Goal: Information Seeking & Learning: Learn about a topic

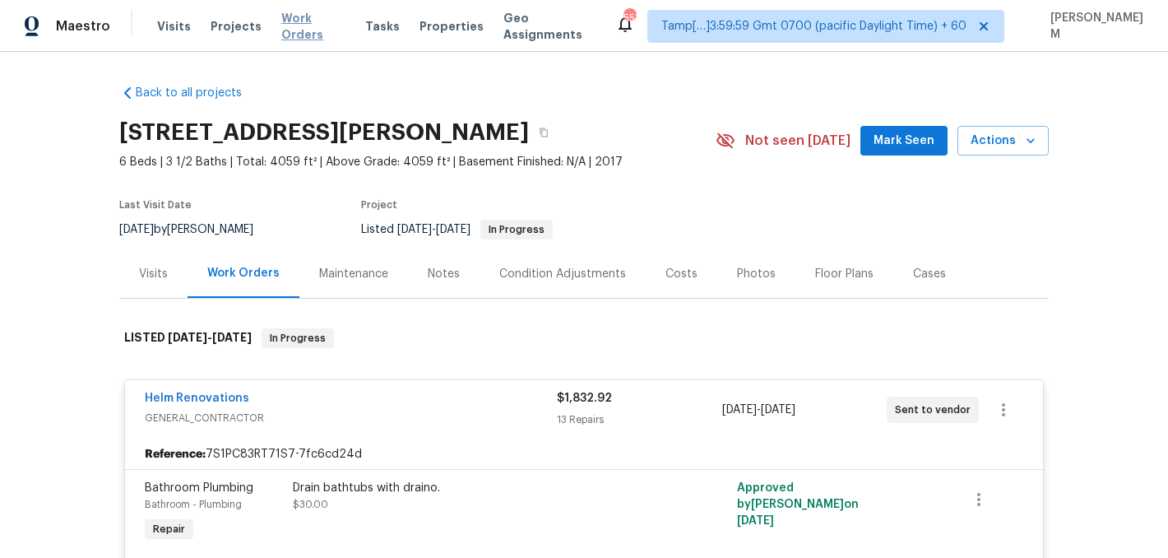
click at [297, 28] on span "Work Orders" at bounding box center [313, 26] width 64 height 33
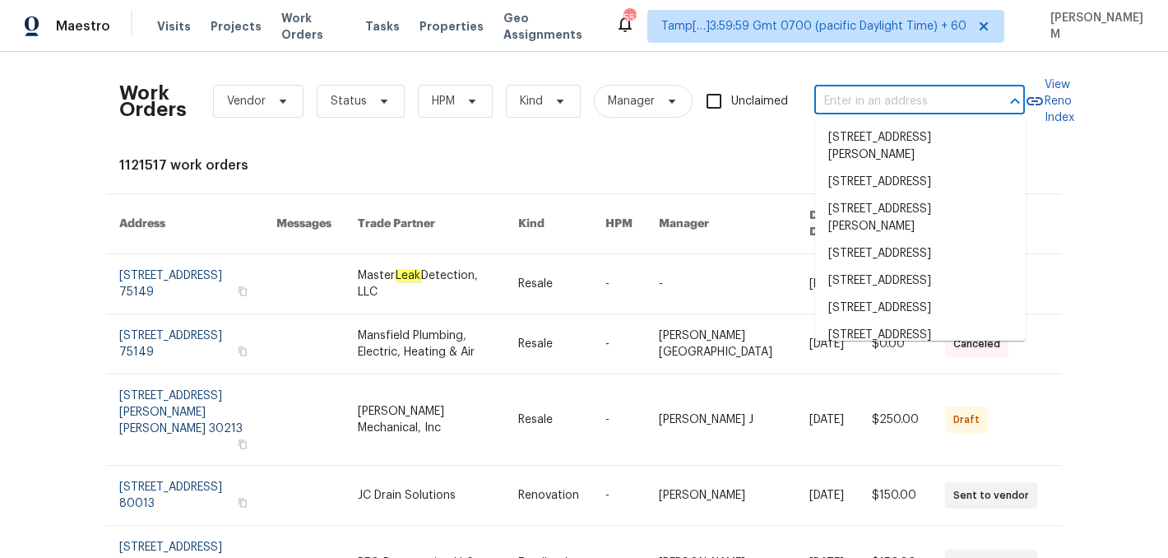
click at [842, 95] on input "text" at bounding box center [897, 102] width 165 height 26
paste input "[STREET_ADDRESS][PERSON_NAME][PERSON_NAME]"
type input "[STREET_ADDRESS][PERSON_NAME][PERSON_NAME]"
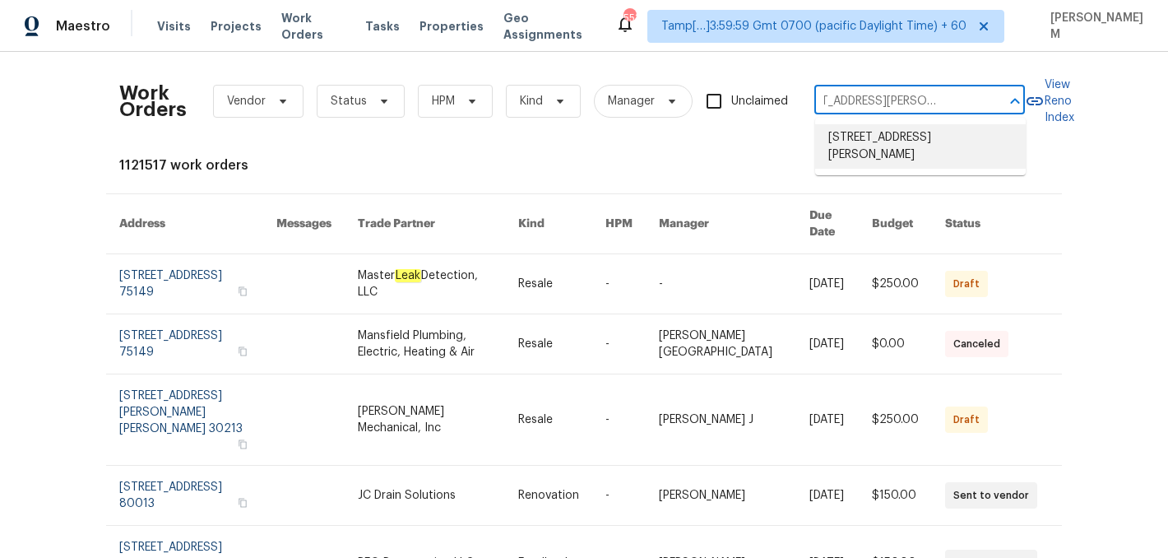
click at [889, 147] on li "[STREET_ADDRESS][PERSON_NAME]" at bounding box center [920, 146] width 211 height 44
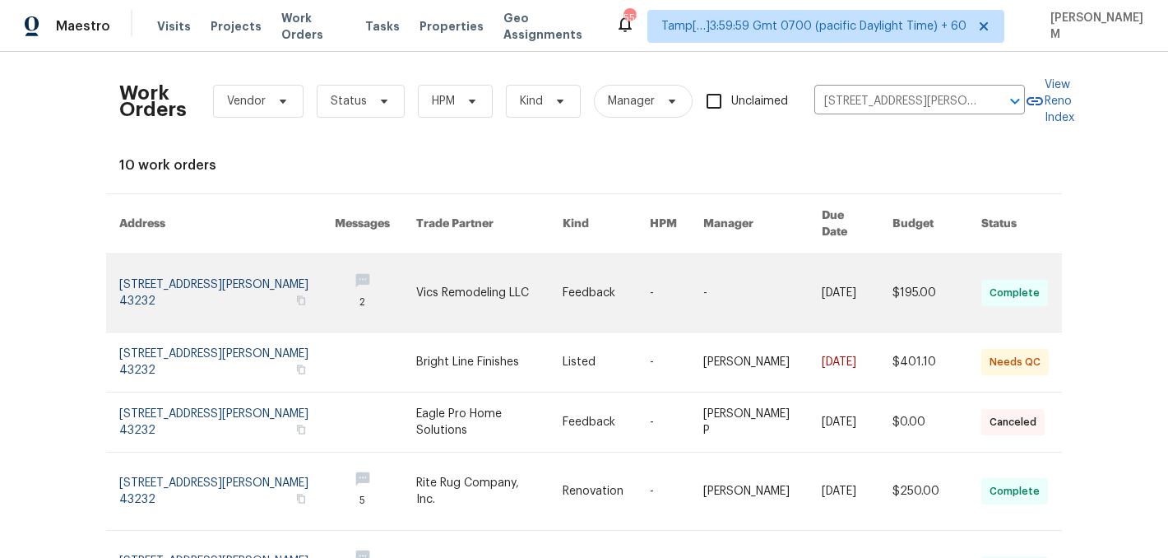
click at [533, 286] on link at bounding box center [489, 292] width 146 height 77
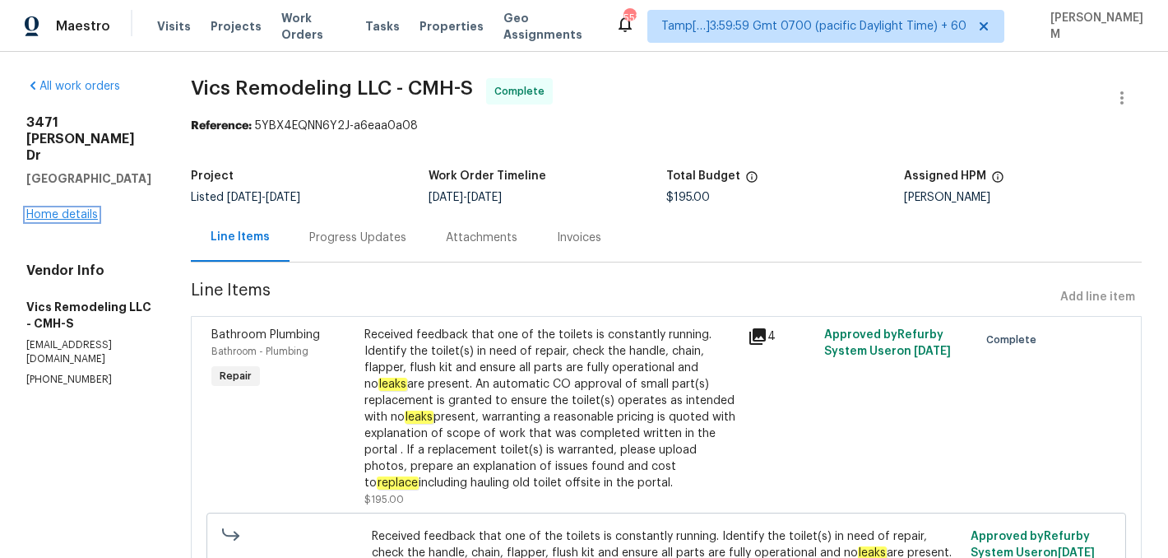
click at [57, 209] on link "Home details" at bounding box center [62, 215] width 72 height 12
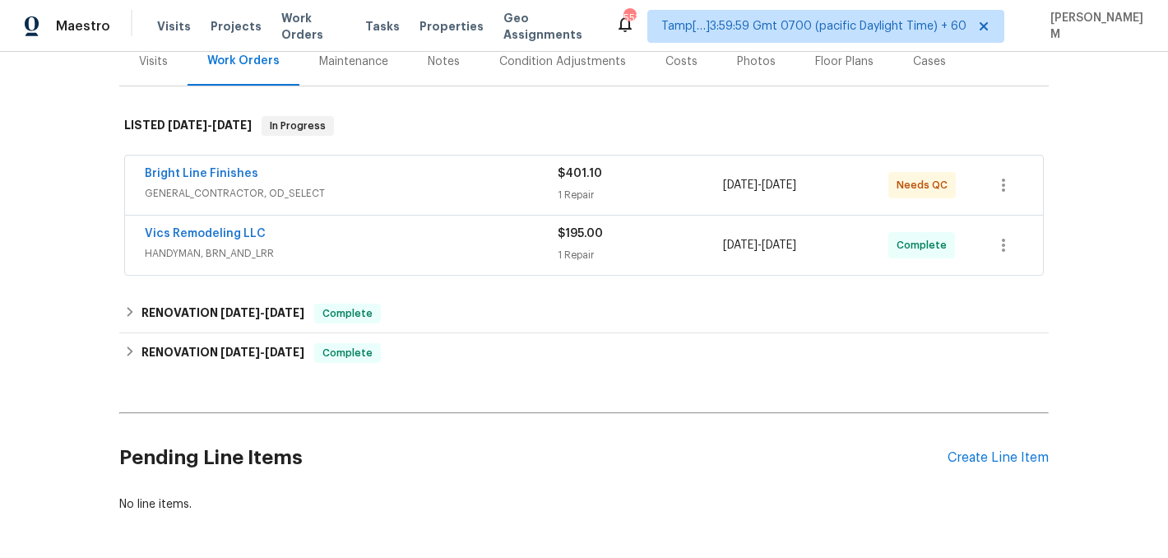
scroll to position [196, 0]
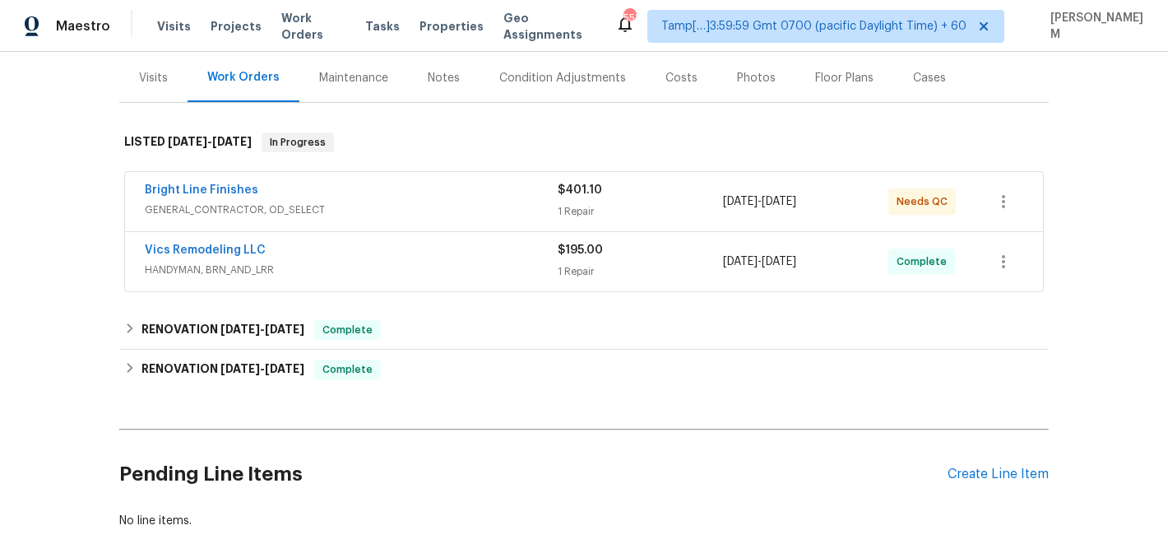
click at [353, 267] on span "HANDYMAN, BRN_AND_LRR" at bounding box center [351, 270] width 413 height 16
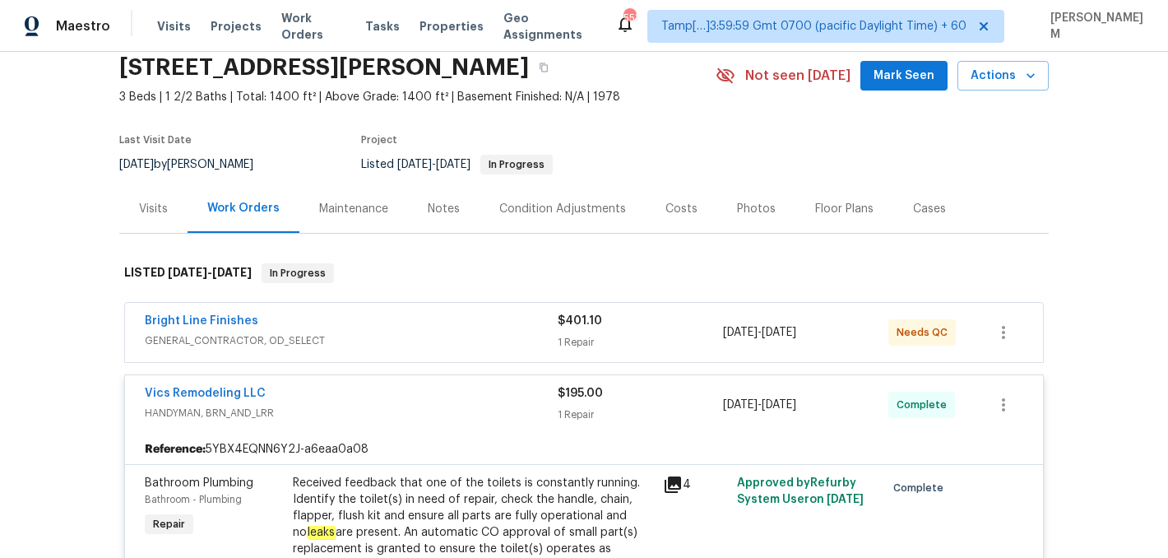
scroll to position [0, 0]
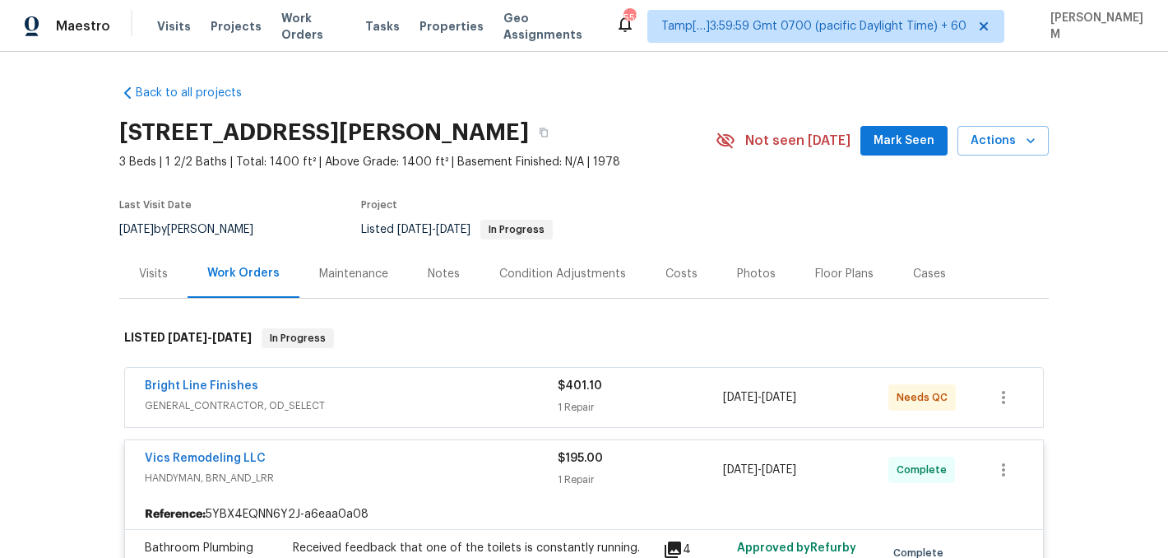
click at [406, 391] on div "Bright Line Finishes" at bounding box center [351, 388] width 413 height 20
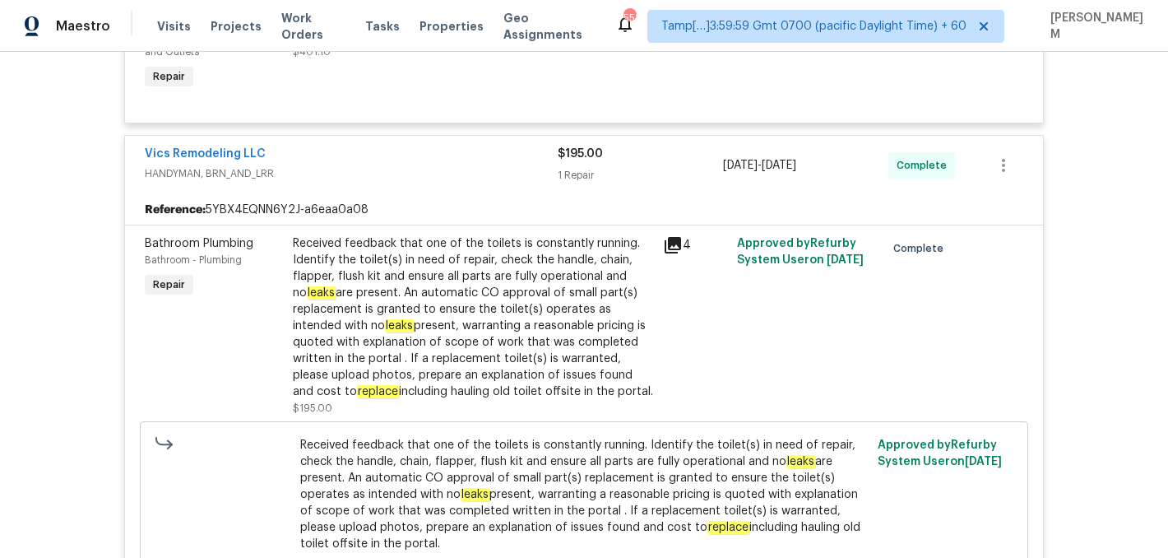
scroll to position [678, 0]
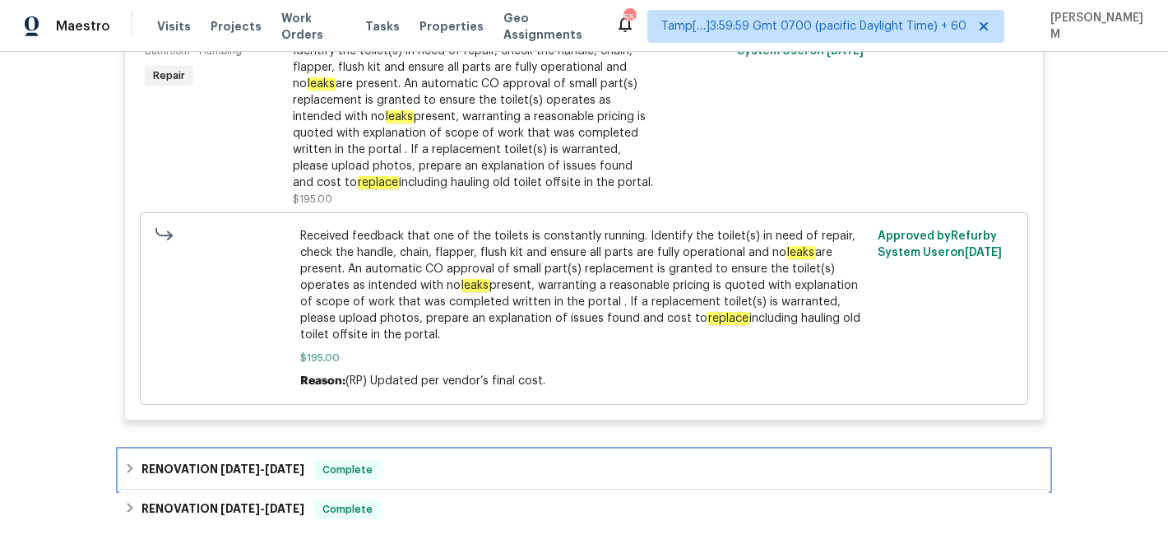
click at [250, 471] on span "[DATE]" at bounding box center [240, 469] width 39 height 12
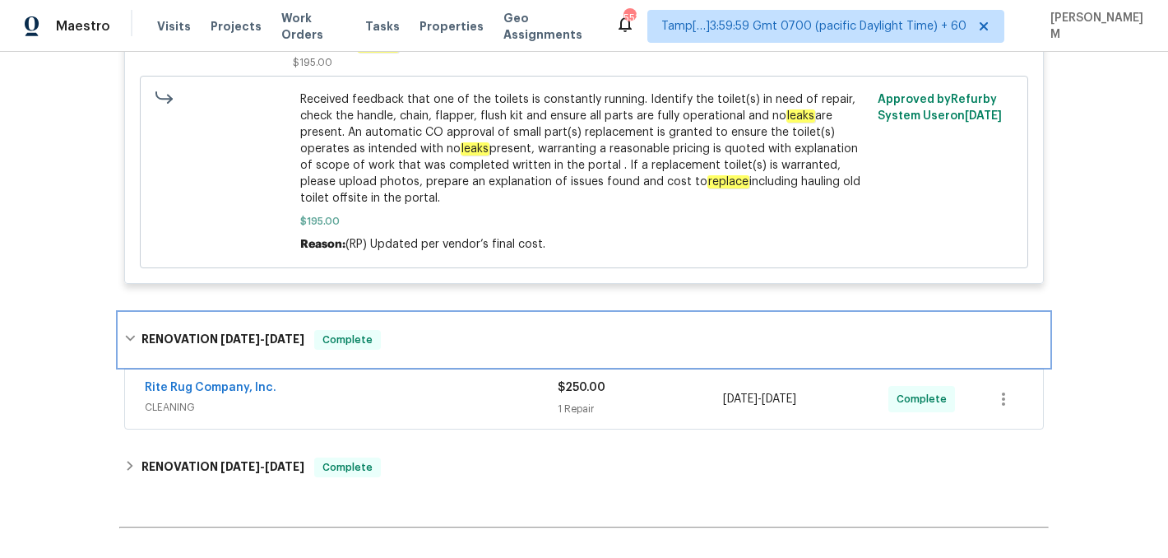
scroll to position [820, 0]
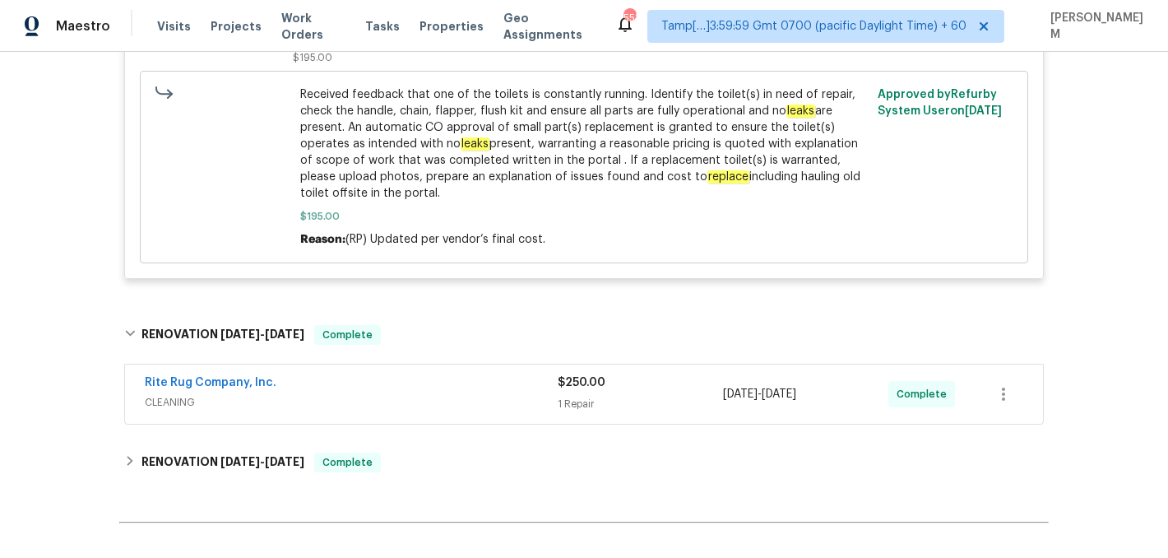
click at [302, 413] on div "Rite Rug Company, Inc. CLEANING" at bounding box center [351, 393] width 413 height 39
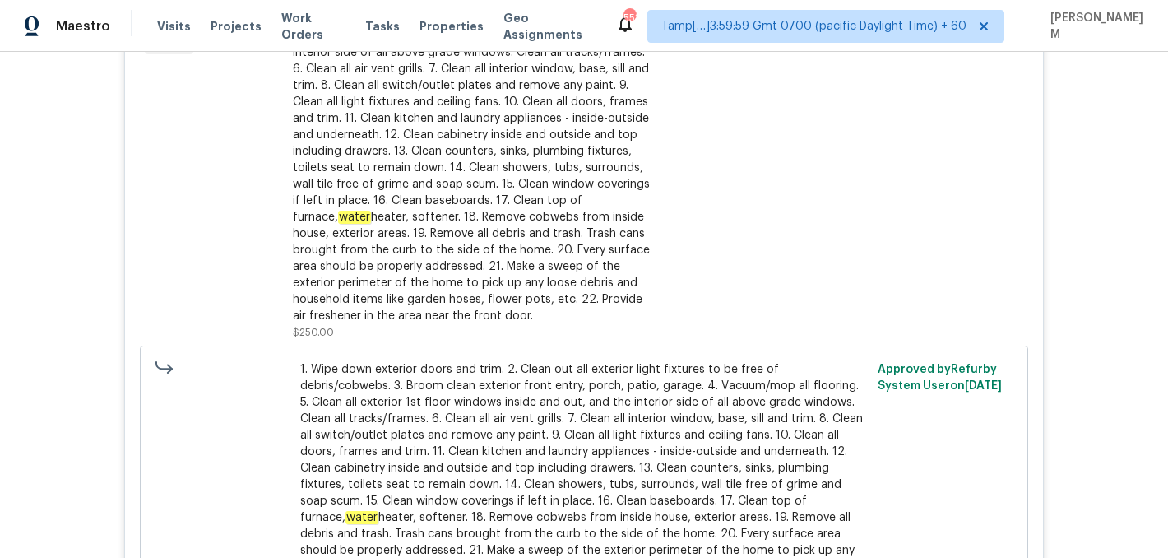
scroll to position [1525, 0]
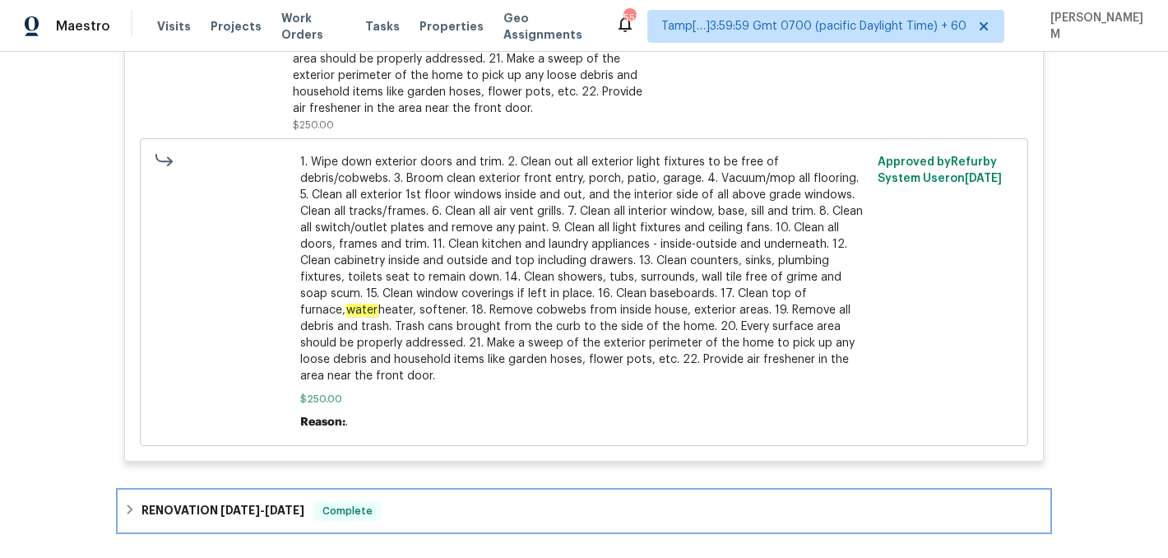
click at [286, 526] on div "RENOVATION [DATE] - [DATE] Complete" at bounding box center [584, 510] width 930 height 39
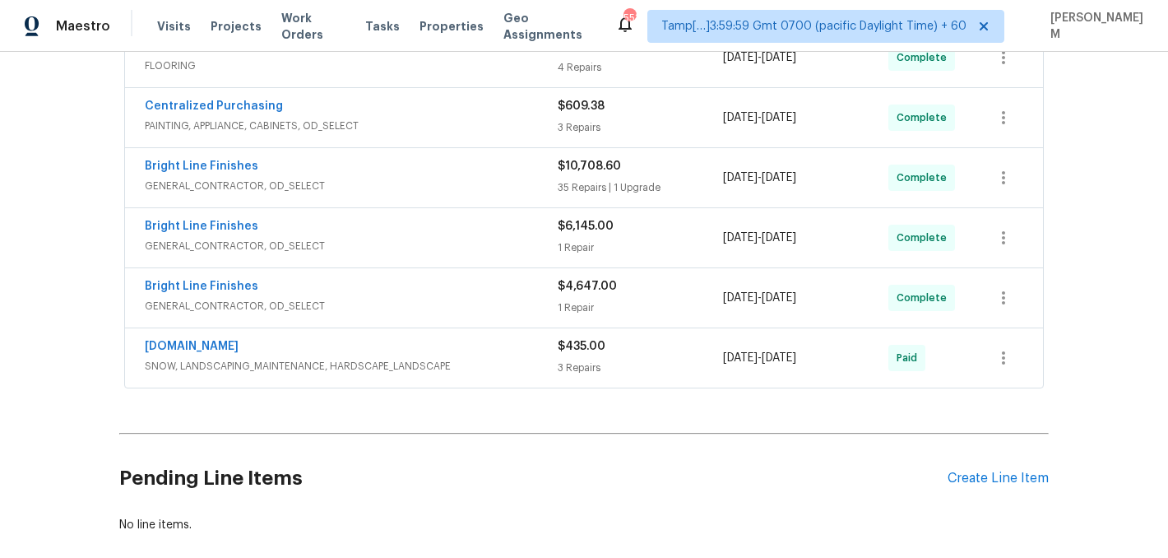
scroll to position [2037, 0]
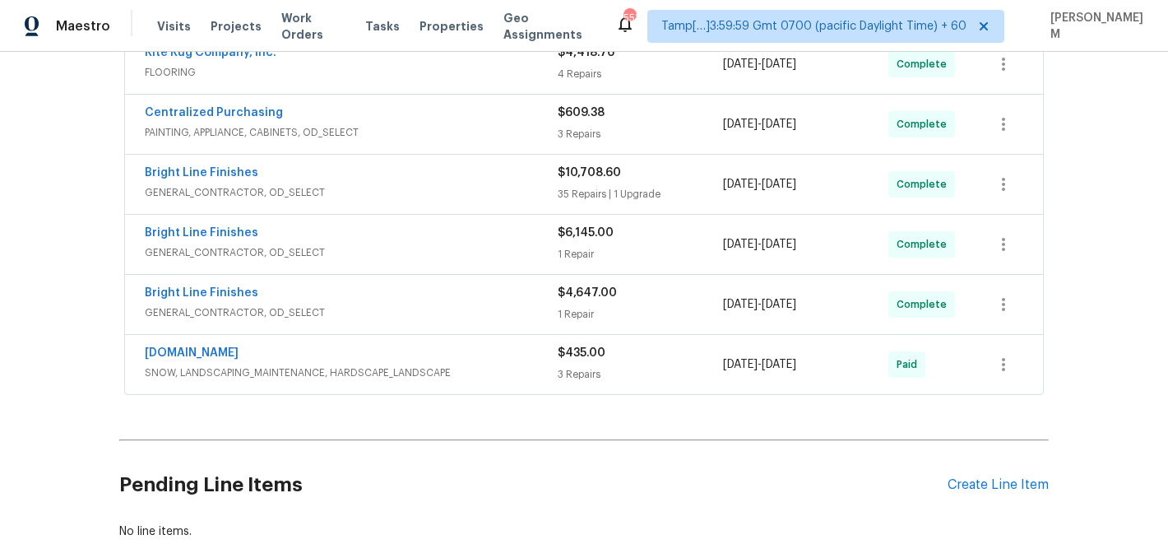
click at [345, 369] on span "SNOW, LANDSCAPING_MAINTENANCE, HARDSCAPE_LANDSCAPE" at bounding box center [351, 372] width 413 height 16
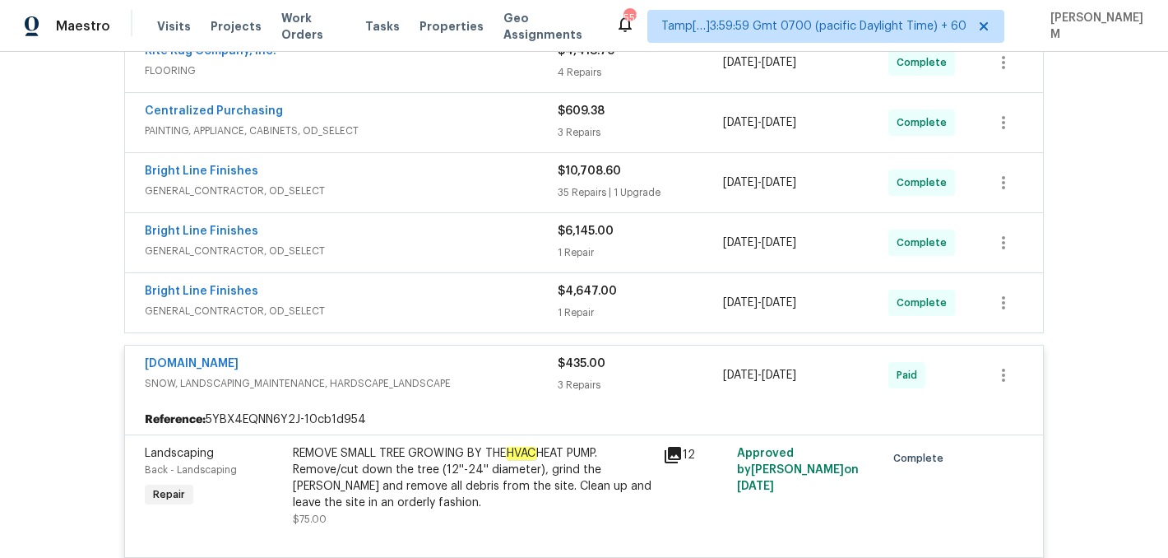
scroll to position [1980, 0]
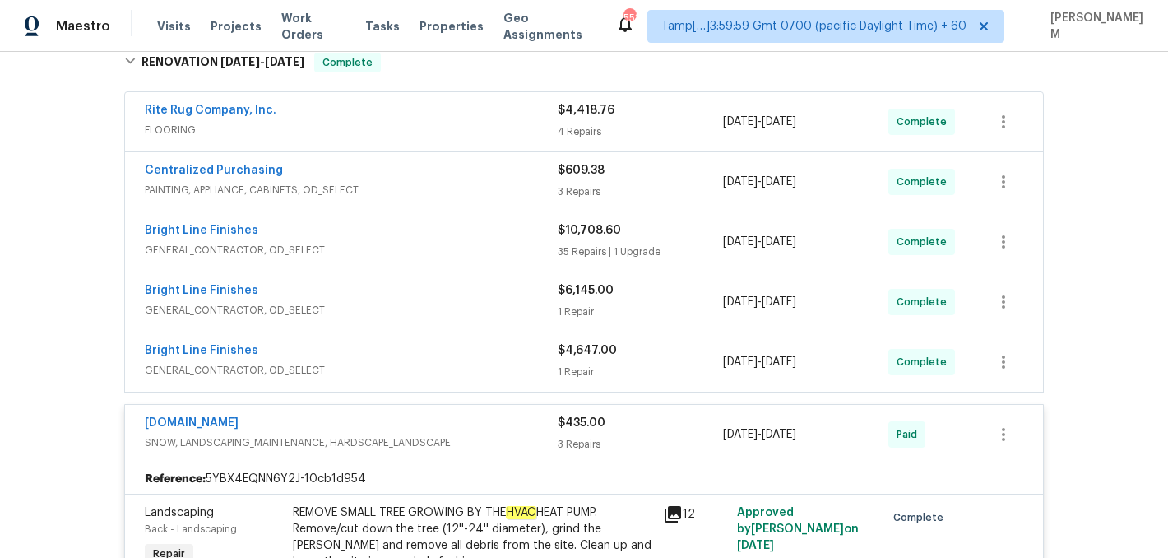
click at [462, 355] on div "Bright Line Finishes" at bounding box center [351, 352] width 413 height 20
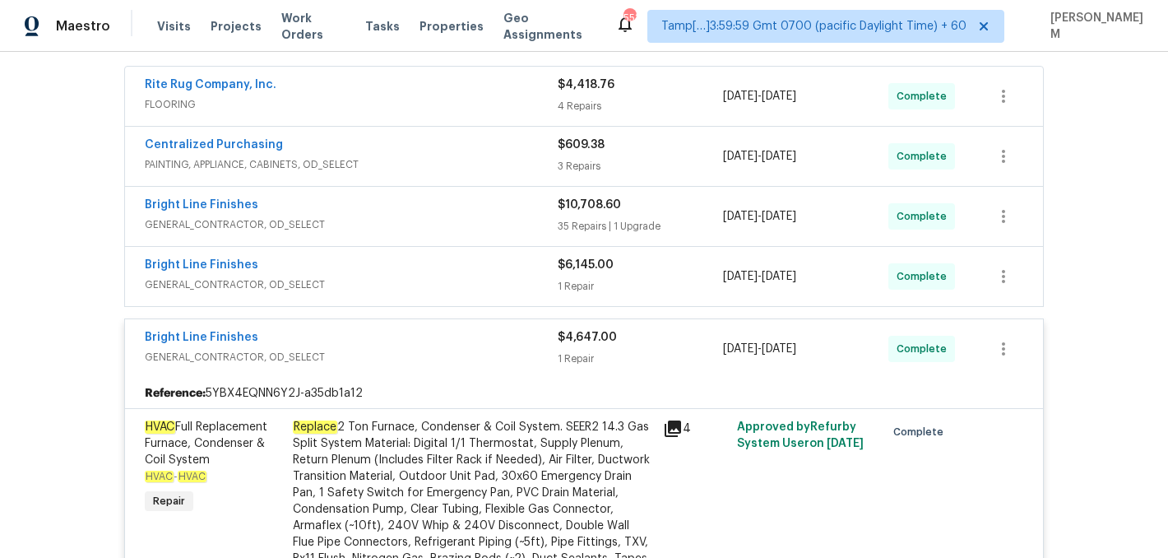
scroll to position [1995, 0]
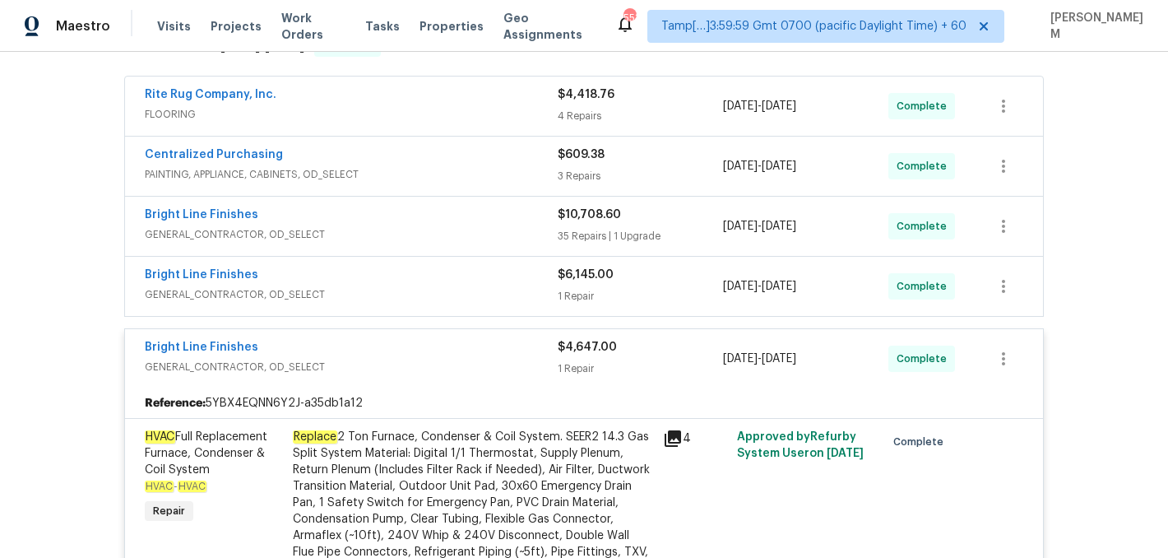
click at [446, 290] on span "GENERAL_CONTRACTOR, OD_SELECT" at bounding box center [351, 294] width 413 height 16
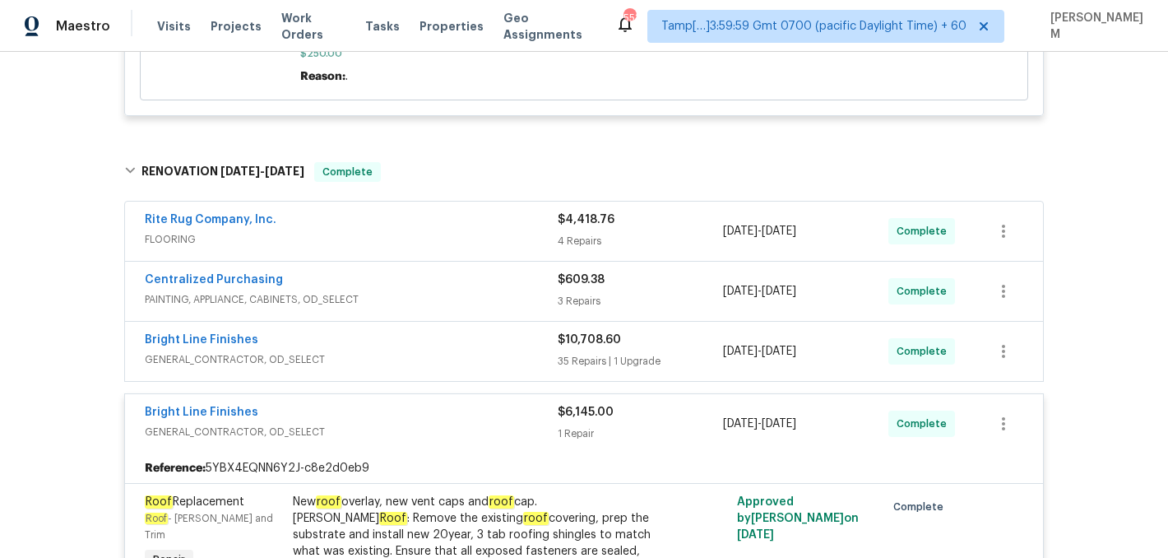
scroll to position [1864, 0]
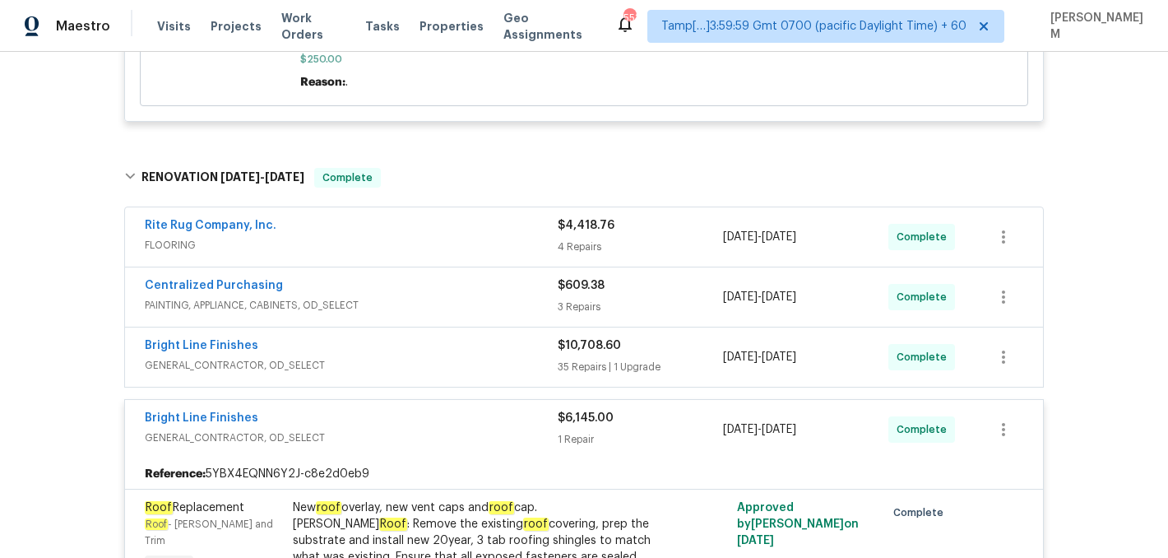
click at [416, 299] on span "PAINTING, APPLIANCE, CABINETS, OD_SELECT" at bounding box center [351, 305] width 413 height 16
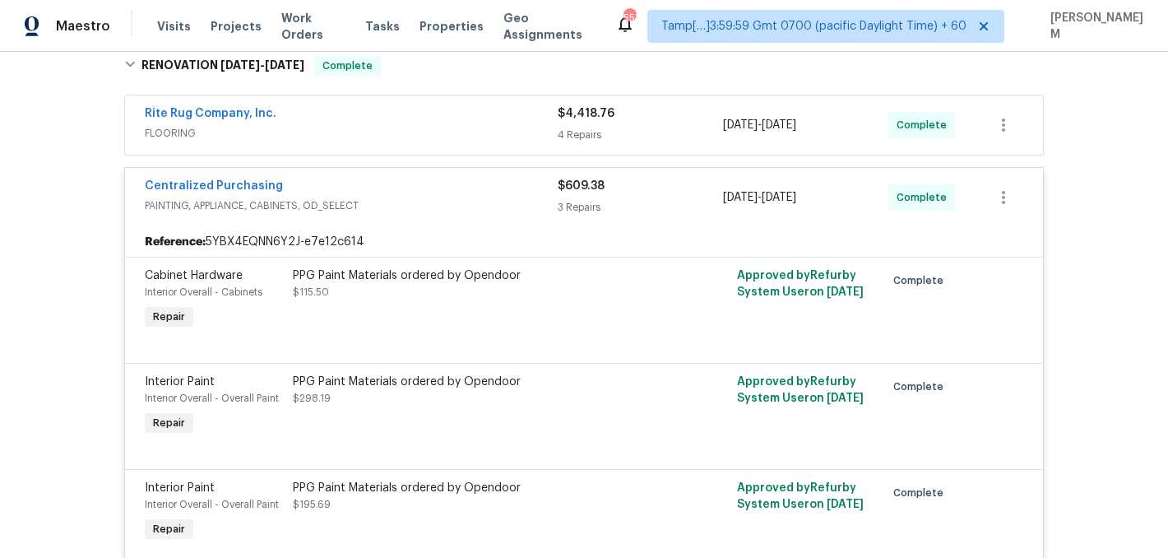
scroll to position [1954, 0]
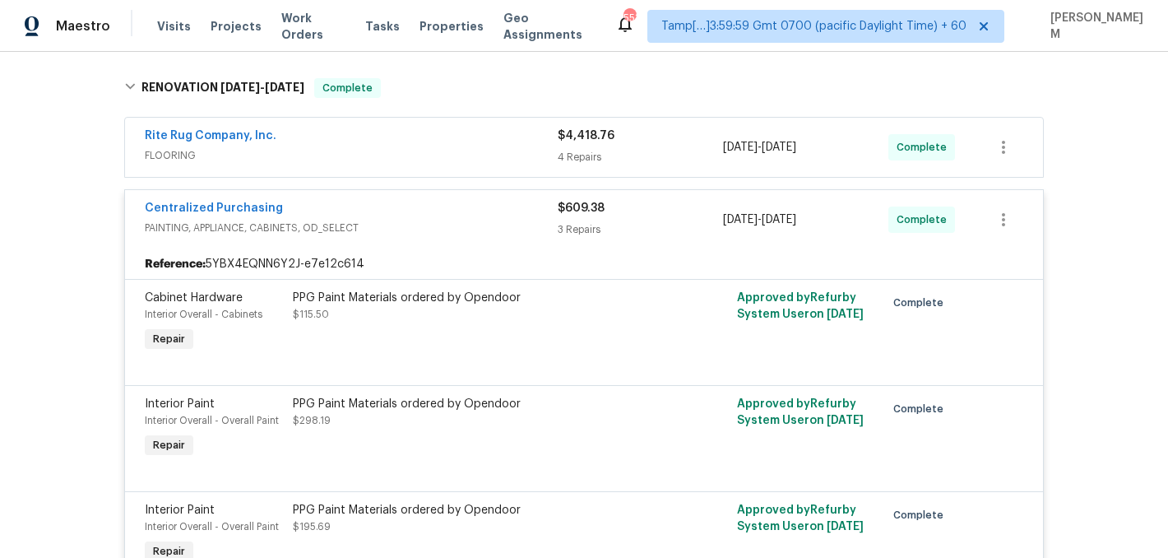
click at [399, 161] on span "FLOORING" at bounding box center [351, 155] width 413 height 16
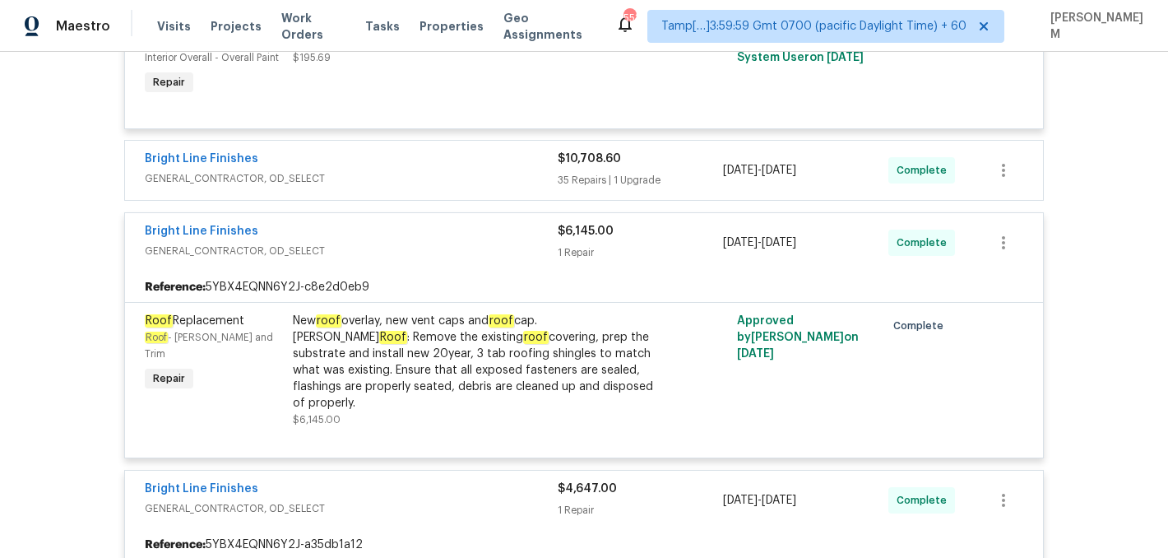
scroll to position [3488, 0]
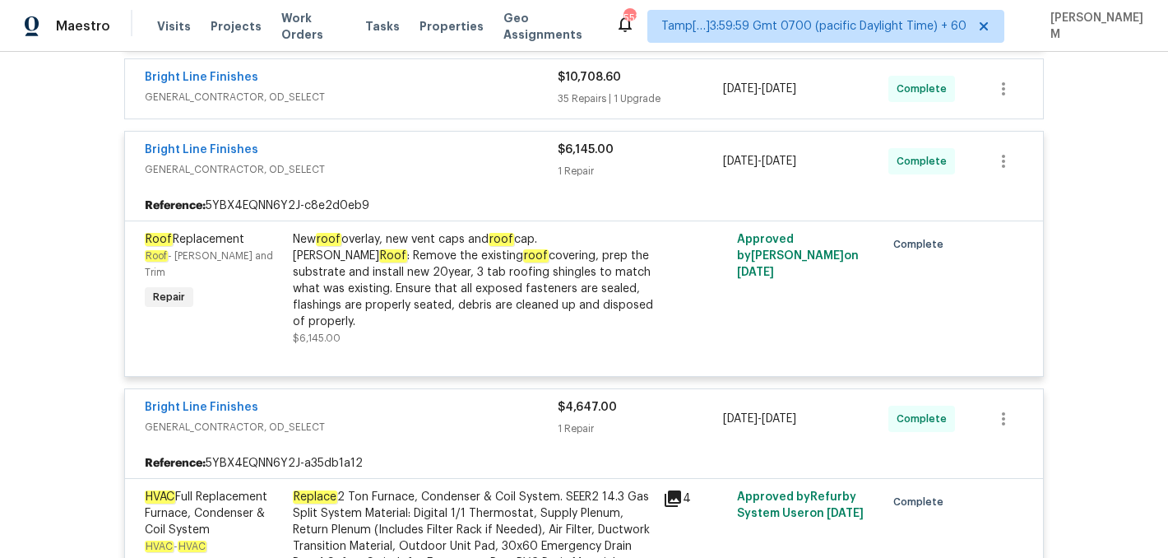
click at [430, 118] on div "Bright Line Finishes GENERAL_CONTRACTOR, OD_SELECT $10,708.60 35 Repairs | 1 Up…" at bounding box center [584, 88] width 918 height 59
click at [426, 89] on div "Bright Line Finishes" at bounding box center [351, 79] width 413 height 20
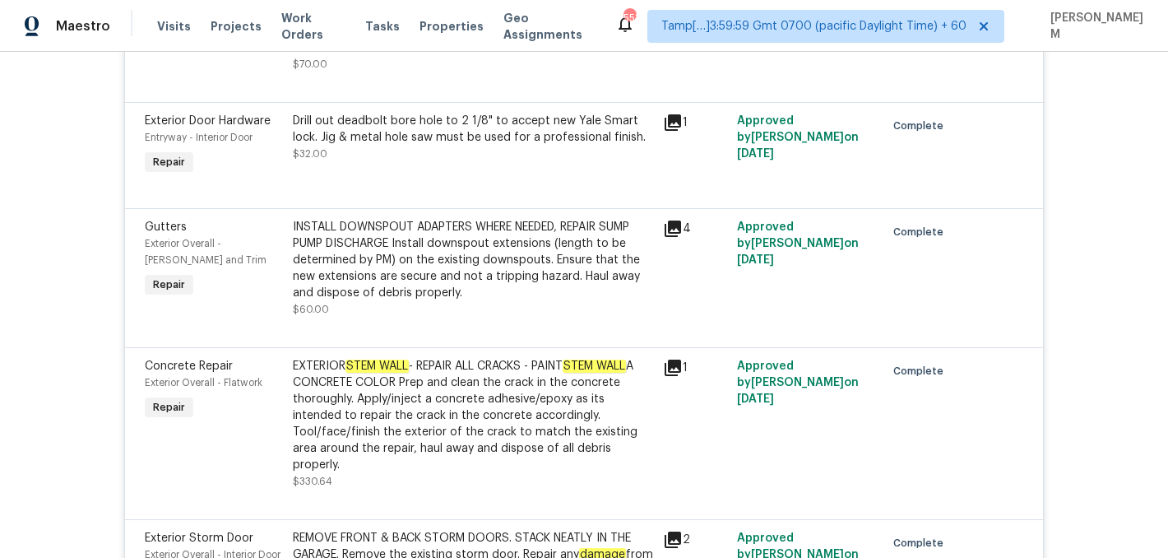
scroll to position [5147, 0]
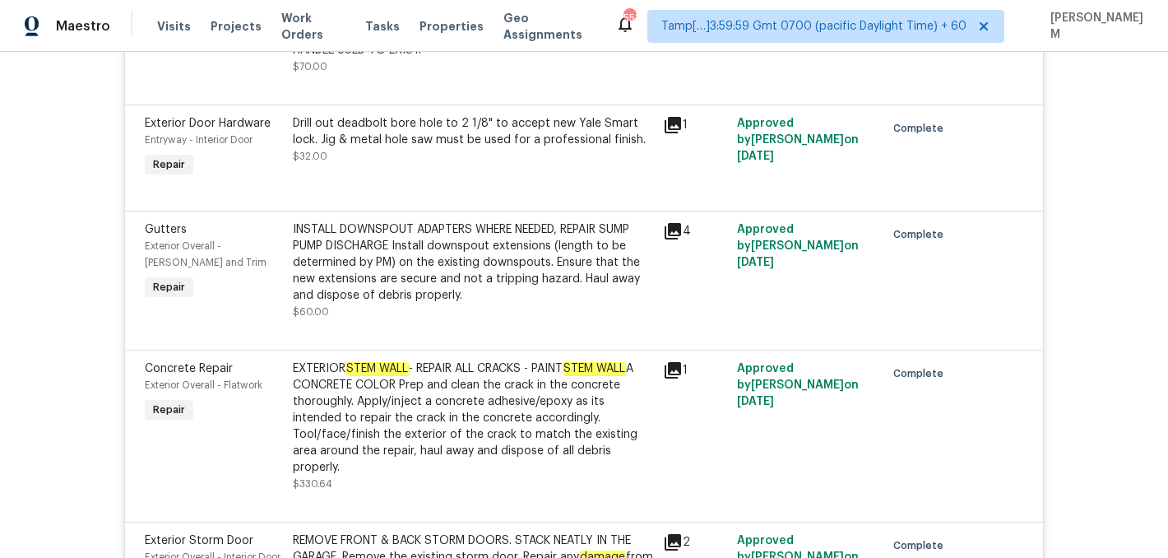
click at [539, 435] on div "EXTERIOR STEM WALL - REPAIR ALL CRACKS - PAINT STEM WALL A CONCRETE COLOR Prep …" at bounding box center [473, 417] width 360 height 115
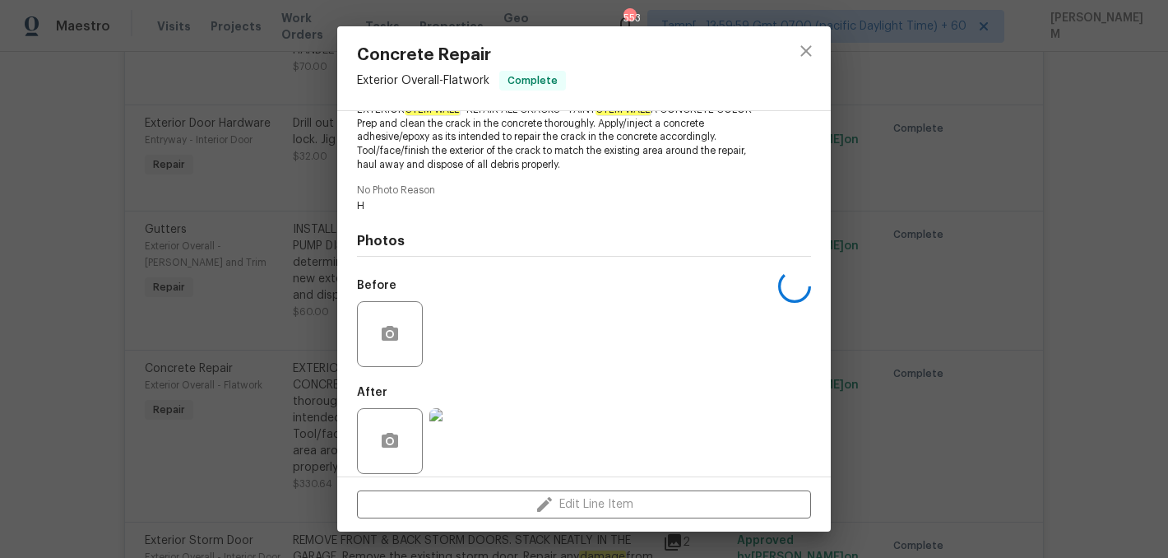
scroll to position [213, 0]
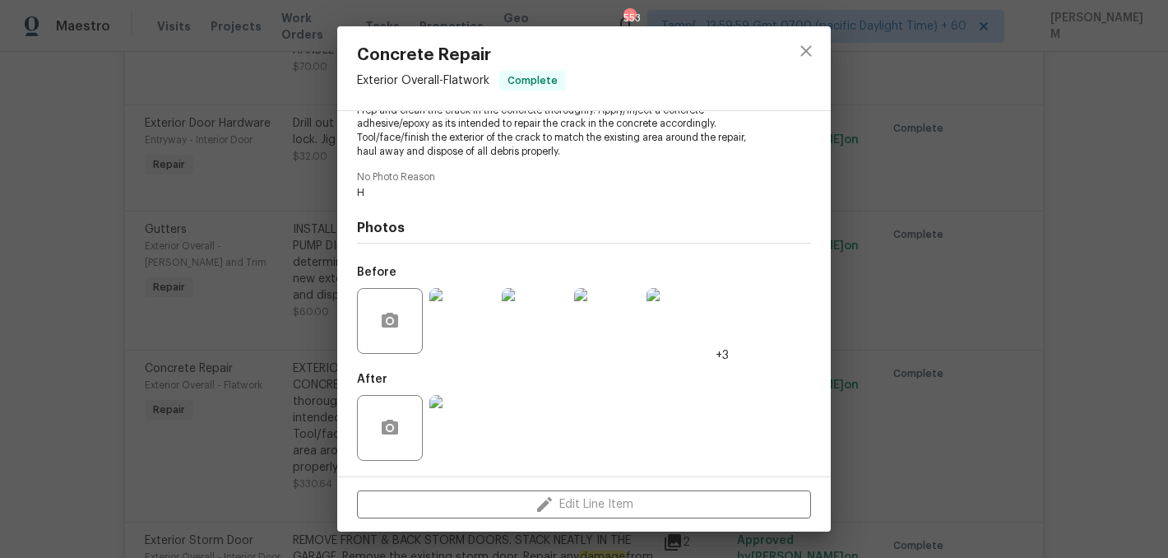
click at [468, 340] on img at bounding box center [463, 321] width 66 height 66
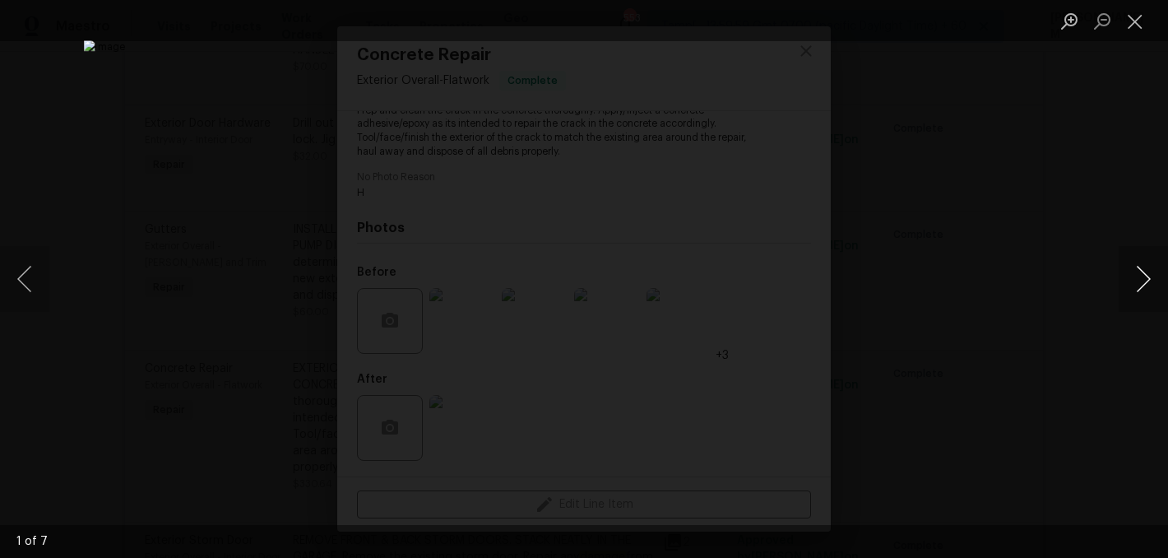
click at [1145, 292] on button "Next image" at bounding box center [1143, 279] width 49 height 66
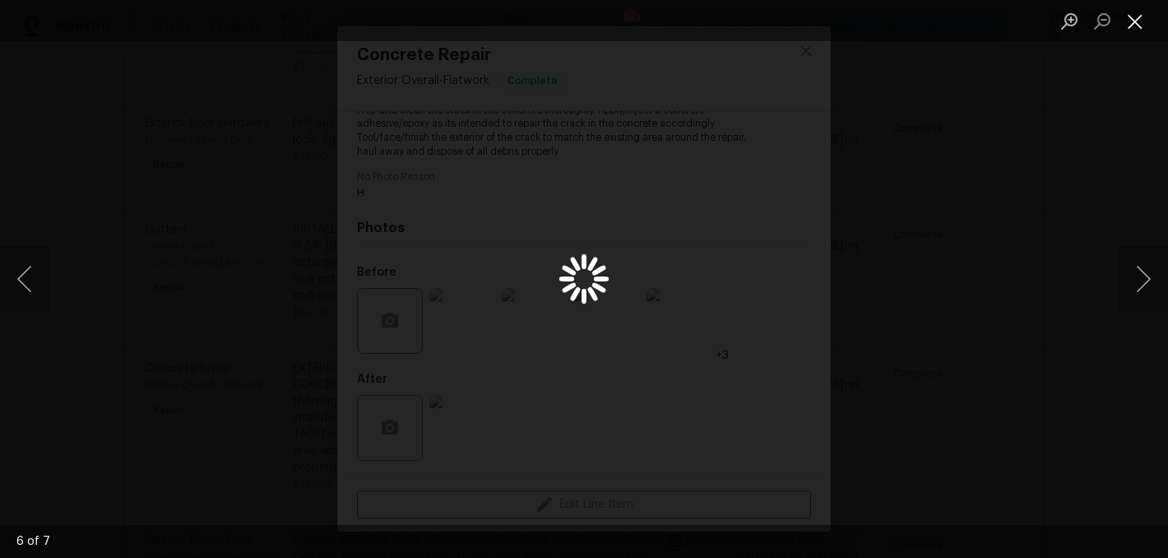
click at [1133, 20] on button "Close lightbox" at bounding box center [1135, 21] width 33 height 29
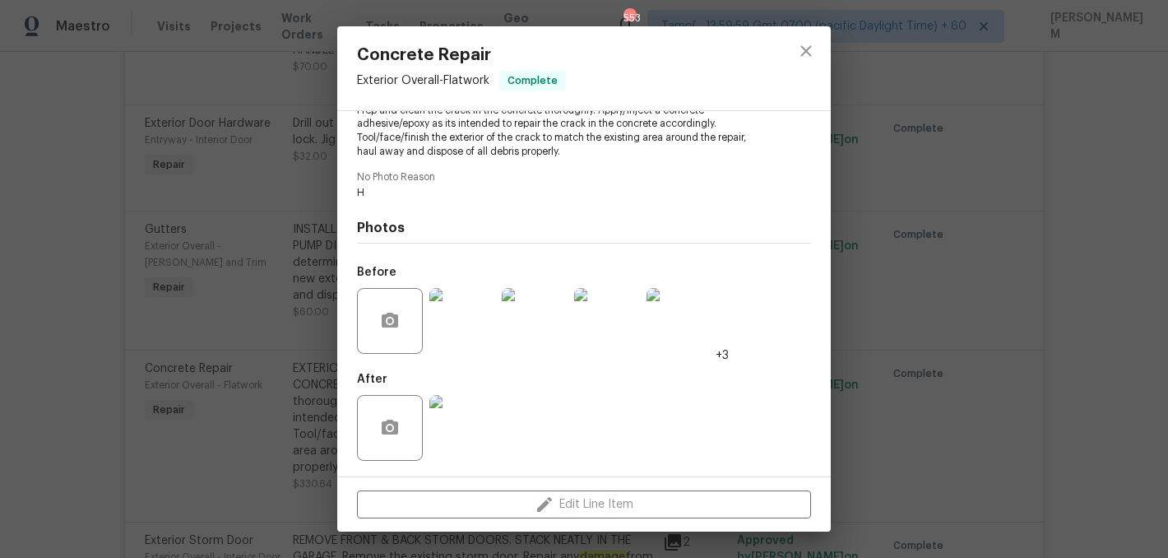
click at [461, 425] on img at bounding box center [463, 428] width 66 height 66
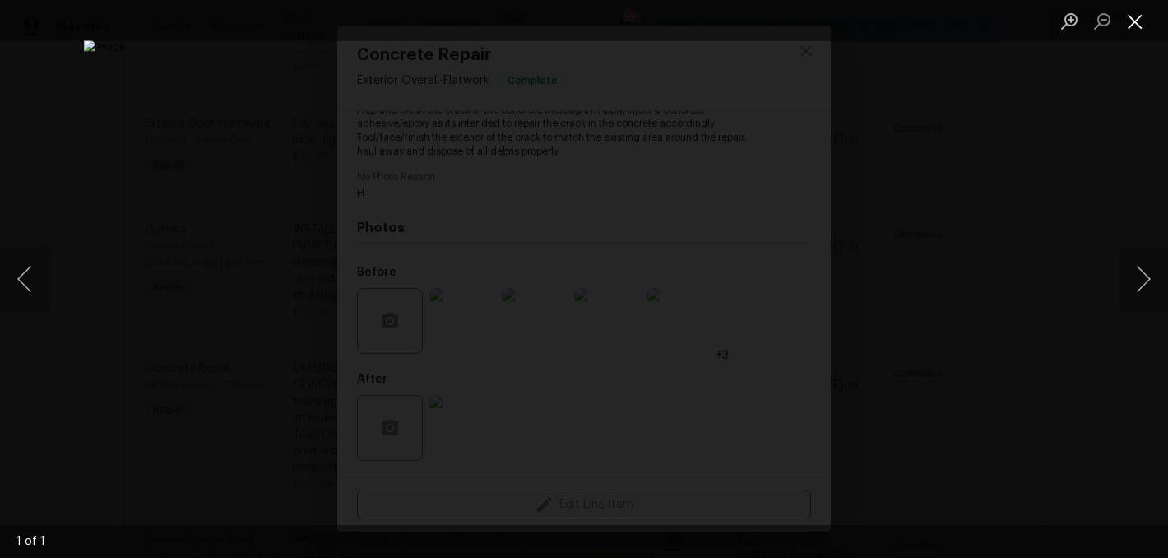
click at [1131, 26] on button "Close lightbox" at bounding box center [1135, 21] width 33 height 29
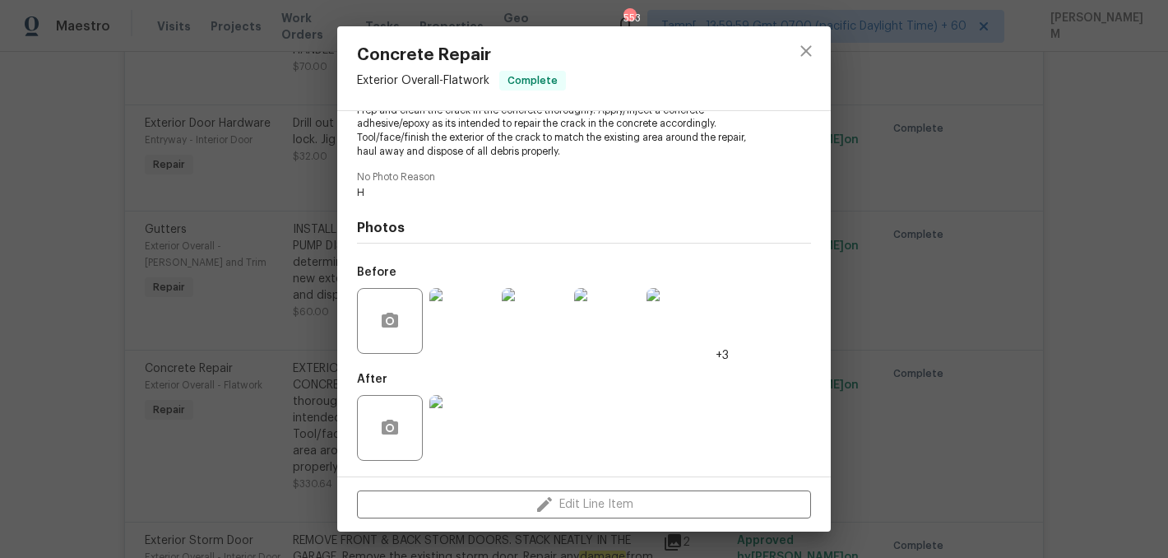
click at [225, 299] on div "Concrete Repair Exterior Overall - Flatwork Complete Vendor Bright Line Finishe…" at bounding box center [584, 279] width 1168 height 558
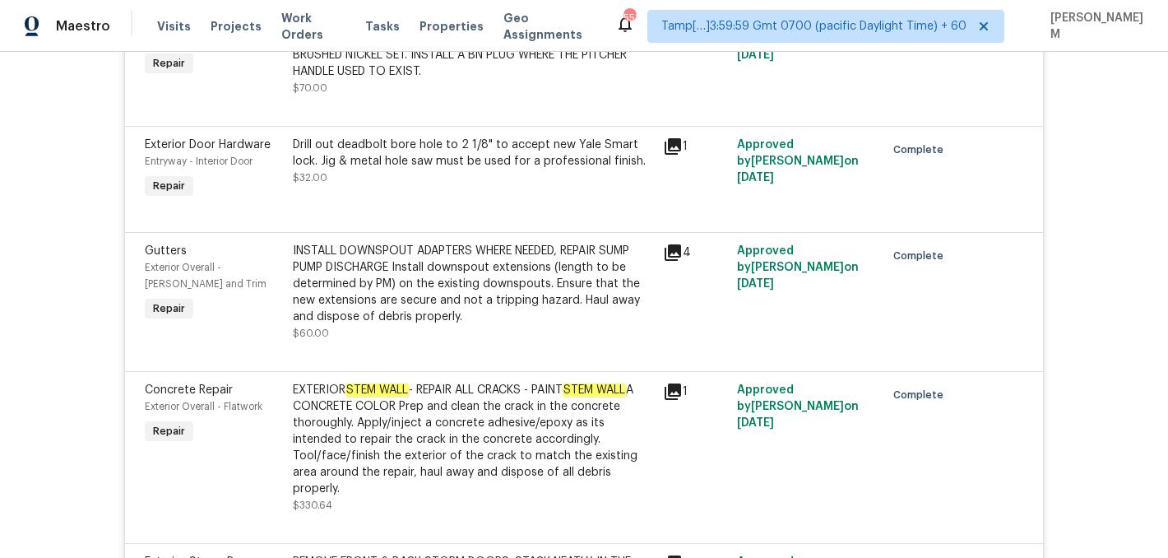
scroll to position [5124, 0]
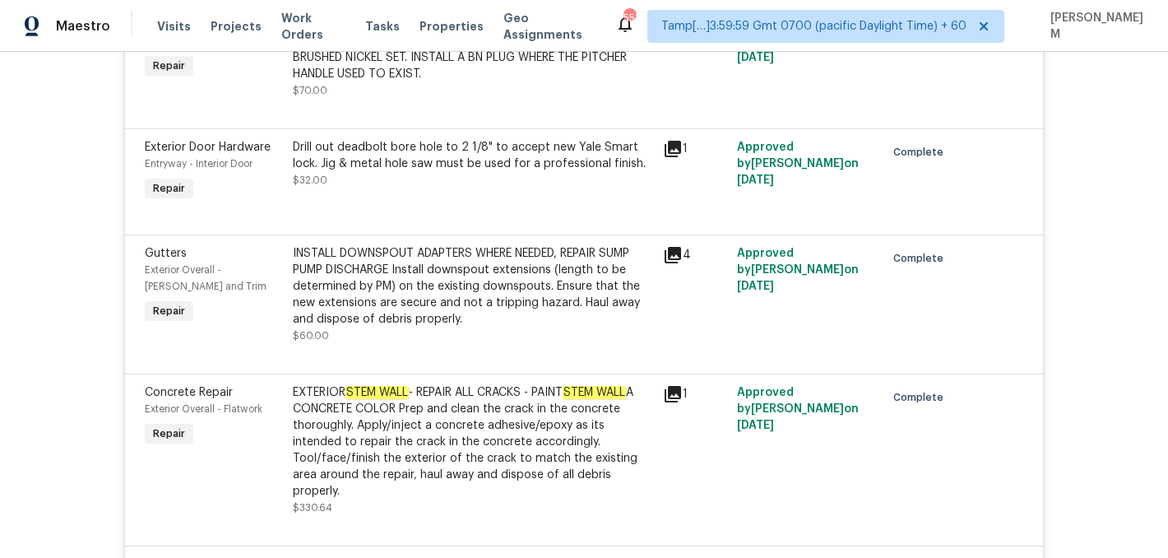
click at [375, 308] on div "INSTALL DOWNSPOUT ADAPTERS WHERE NEEDED, REPAIR SUMP PUMP DISCHARGE Install dow…" at bounding box center [473, 286] width 360 height 82
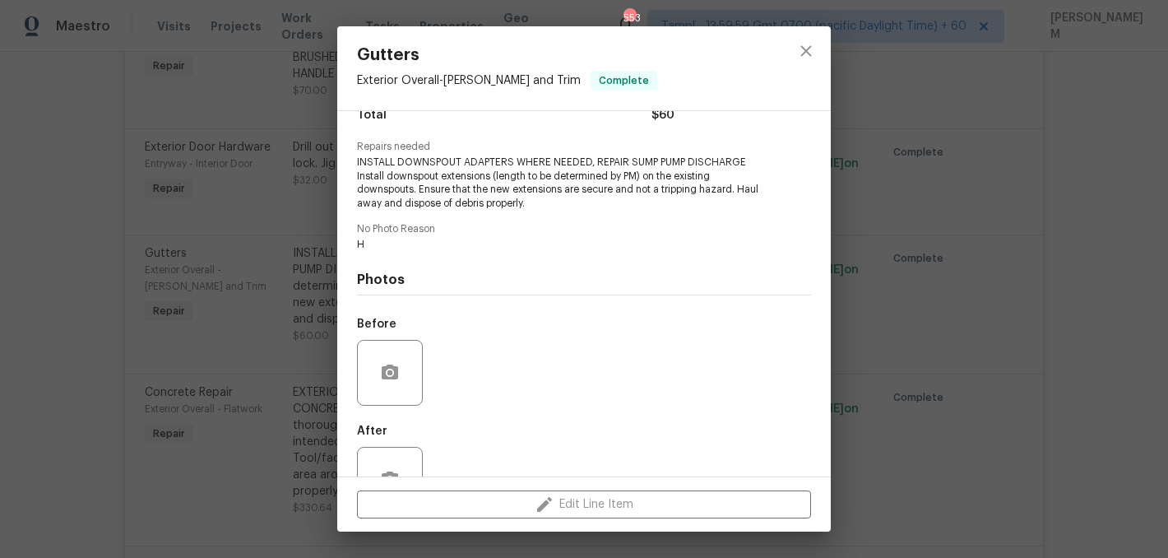
scroll to position [200, 0]
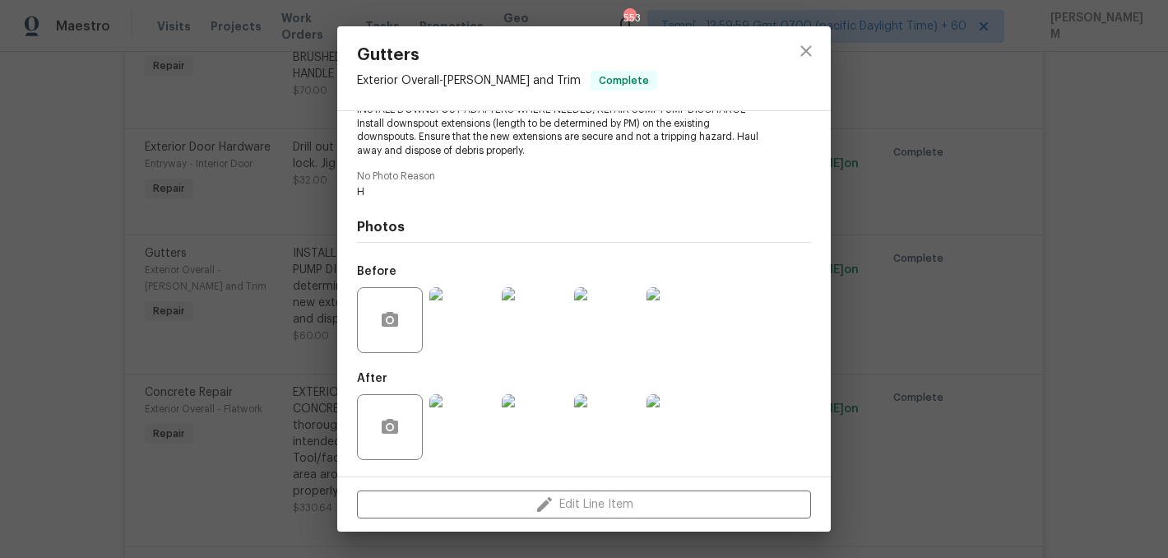
click at [480, 441] on img at bounding box center [463, 427] width 66 height 66
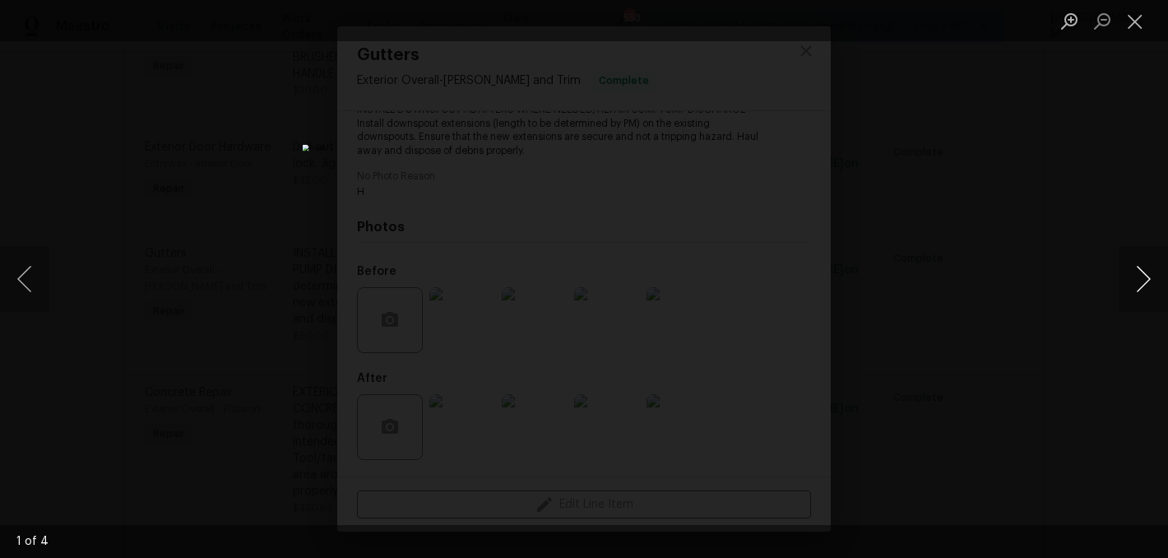
click at [1144, 281] on button "Next image" at bounding box center [1143, 279] width 49 height 66
click at [1134, 23] on button "Close lightbox" at bounding box center [1135, 21] width 33 height 29
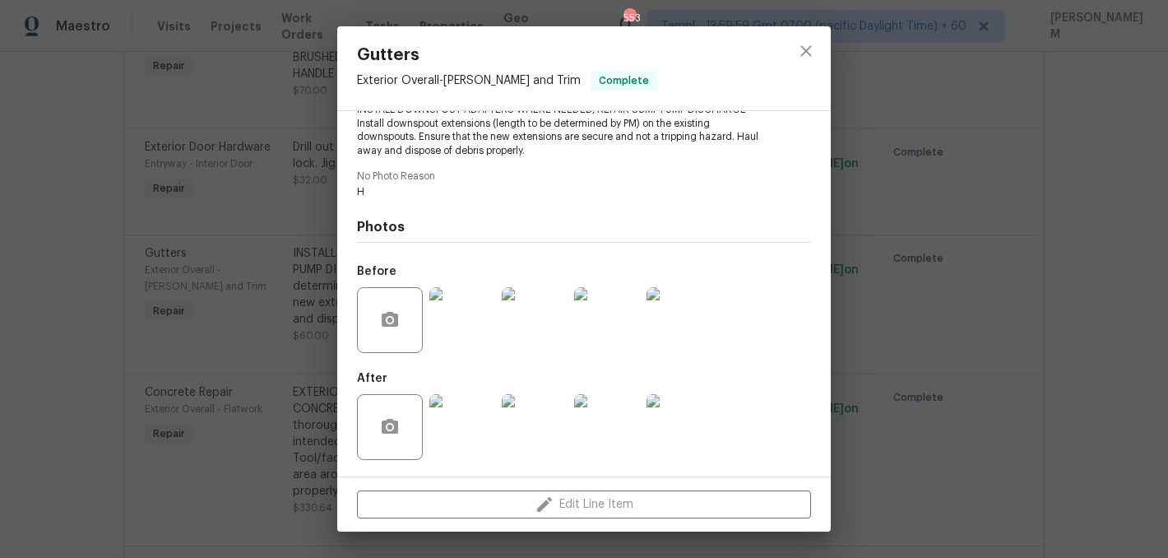
click at [436, 328] on img at bounding box center [463, 320] width 66 height 66
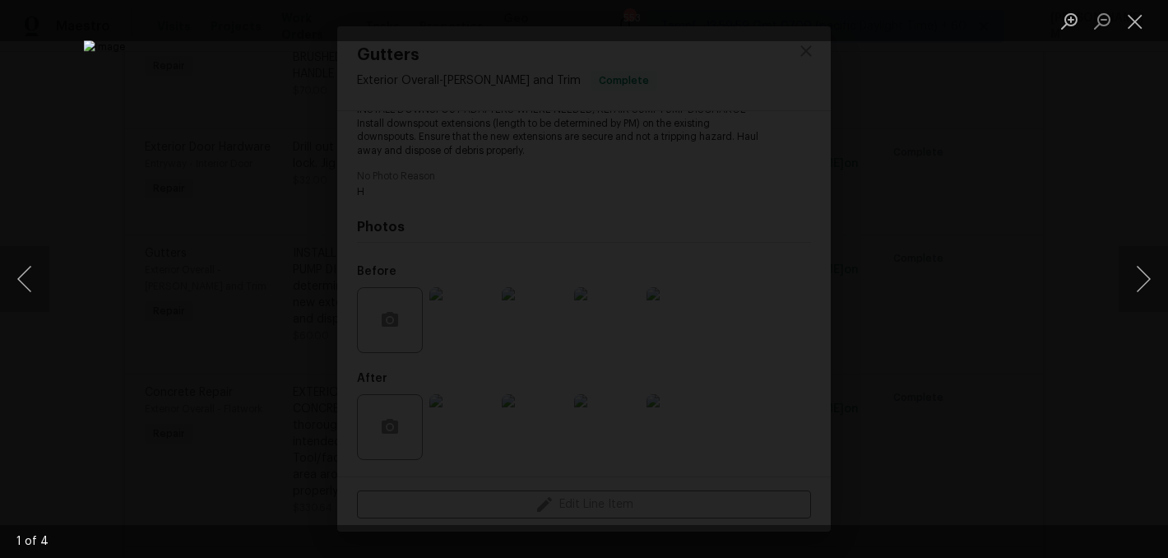
click at [1114, 293] on div "Lightbox" at bounding box center [584, 279] width 1168 height 558
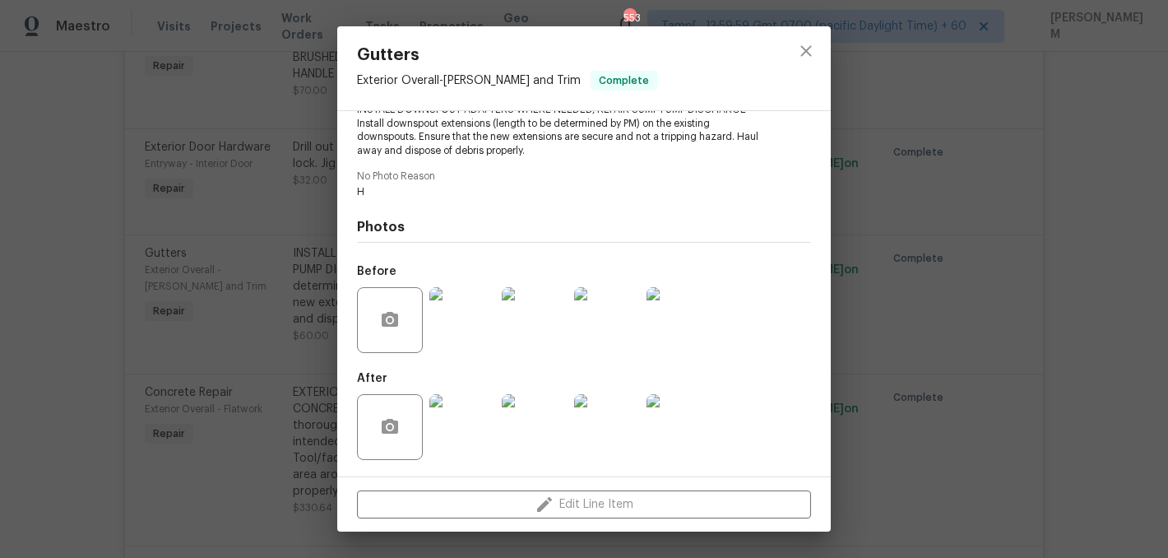
click at [1114, 292] on div "Gutters Exterior Overall - [PERSON_NAME] and Trim Complete Vendor Bright Line F…" at bounding box center [584, 279] width 1168 height 558
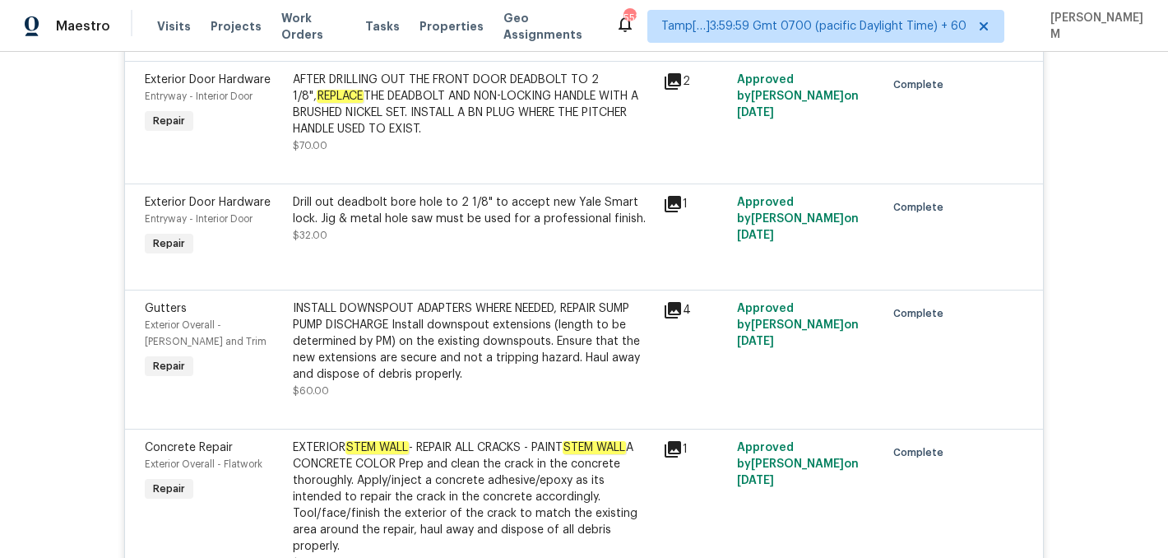
scroll to position [5067, 0]
click at [498, 372] on div "INSTALL DOWNSPOUT ADAPTERS WHERE NEEDED, REPAIR SUMP PUMP DISCHARGE Install dow…" at bounding box center [473, 343] width 360 height 82
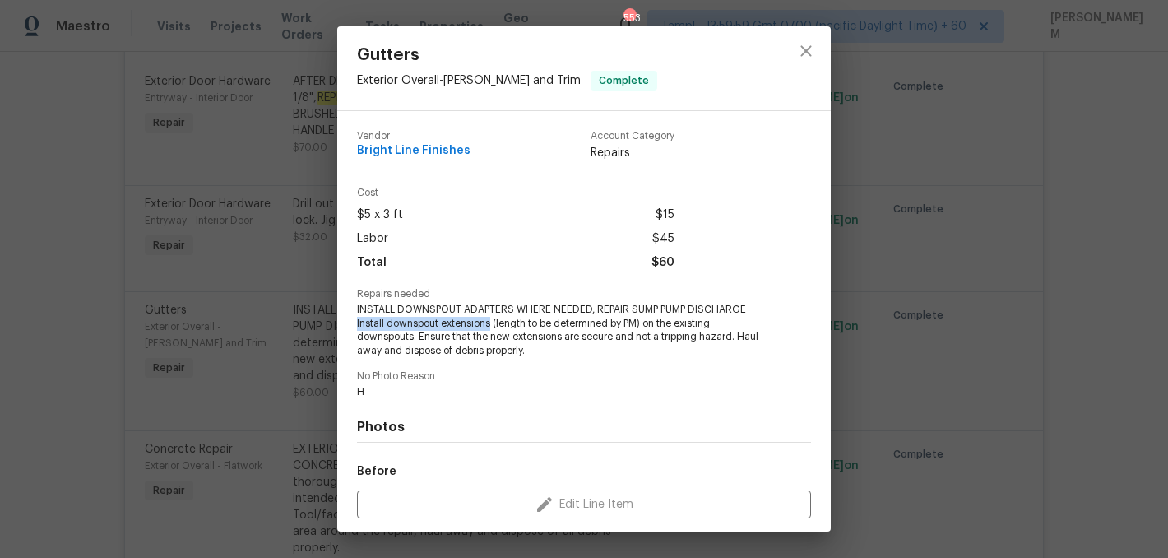
drag, startPoint x: 355, startPoint y: 325, endPoint x: 492, endPoint y: 326, distance: 136.6
click at [492, 326] on div "Vendor Bright Line Finishes Account Category Repairs Cost $5 x 3 ft $15 Labor $…" at bounding box center [584, 293] width 494 height 365
copy span "Install downspout extensions"
click at [207, 339] on div "Gutters Exterior Overall - [PERSON_NAME] and Trim Complete Vendor Bright Line F…" at bounding box center [584, 279] width 1168 height 558
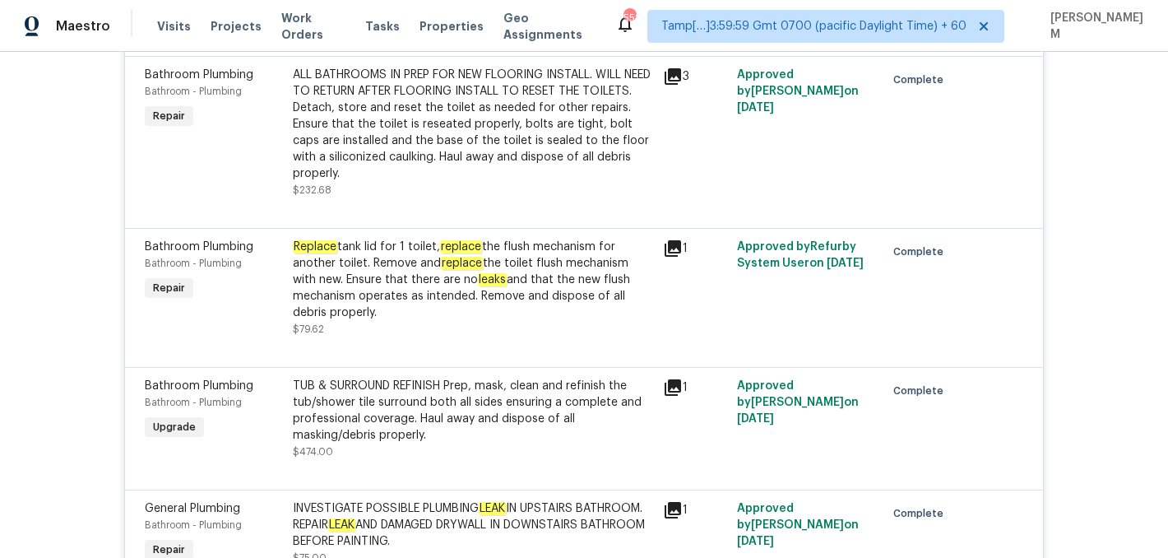
scroll to position [3898, 0]
click at [456, 254] on em "replace" at bounding box center [461, 247] width 42 height 13
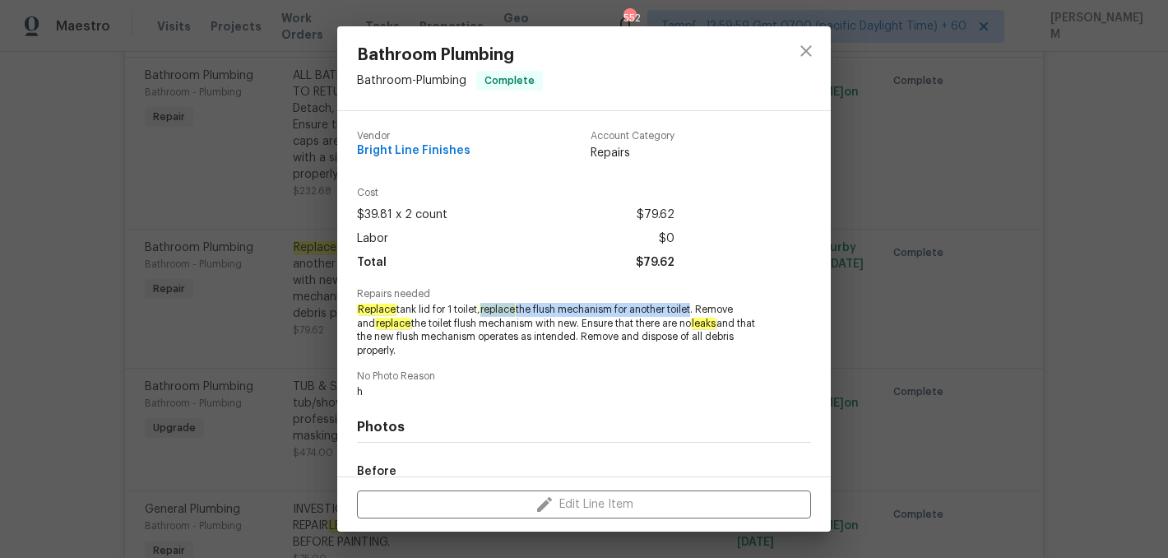
drag, startPoint x: 487, startPoint y: 311, endPoint x: 697, endPoint y: 314, distance: 209.8
click at [697, 314] on span "Replace tank lid for 1 toilet, replace the flush mechanism for another toilet. …" at bounding box center [561, 330] width 409 height 55
copy span "replace the flush mechanism for another toile"
click at [229, 289] on div "Bathroom Plumbing Bathroom - Plumbing Complete Vendor Bright Line Finishes Acco…" at bounding box center [584, 279] width 1168 height 558
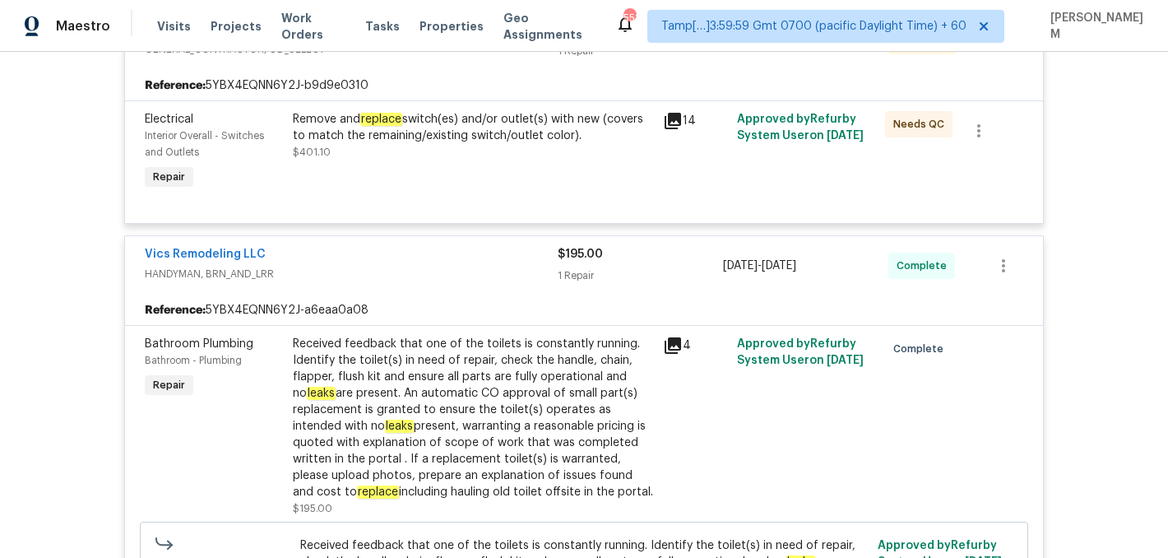
scroll to position [340, 0]
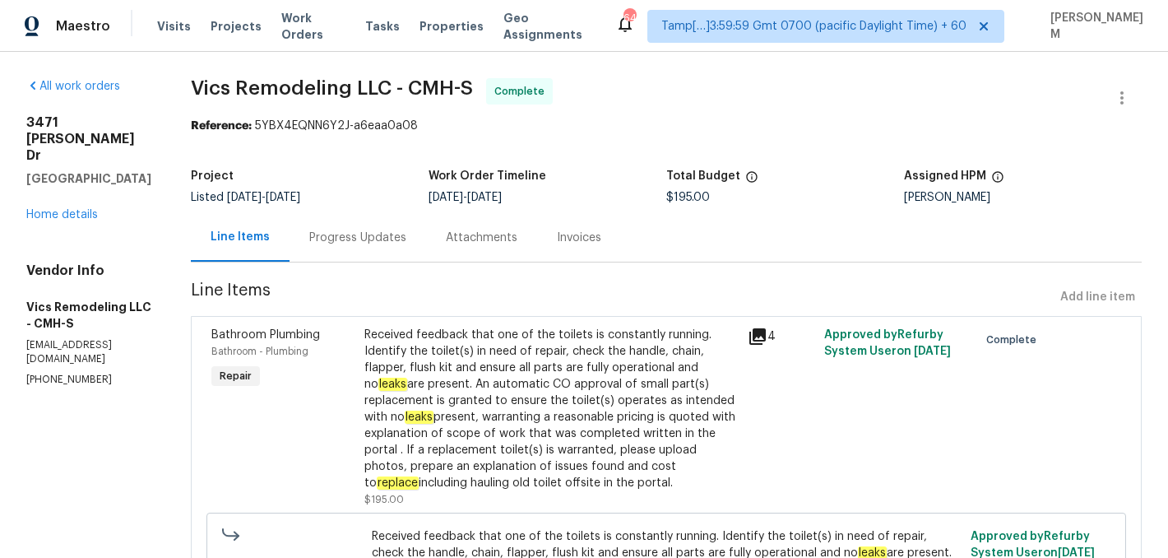
click at [369, 243] on div "Progress Updates" at bounding box center [357, 238] width 97 height 16
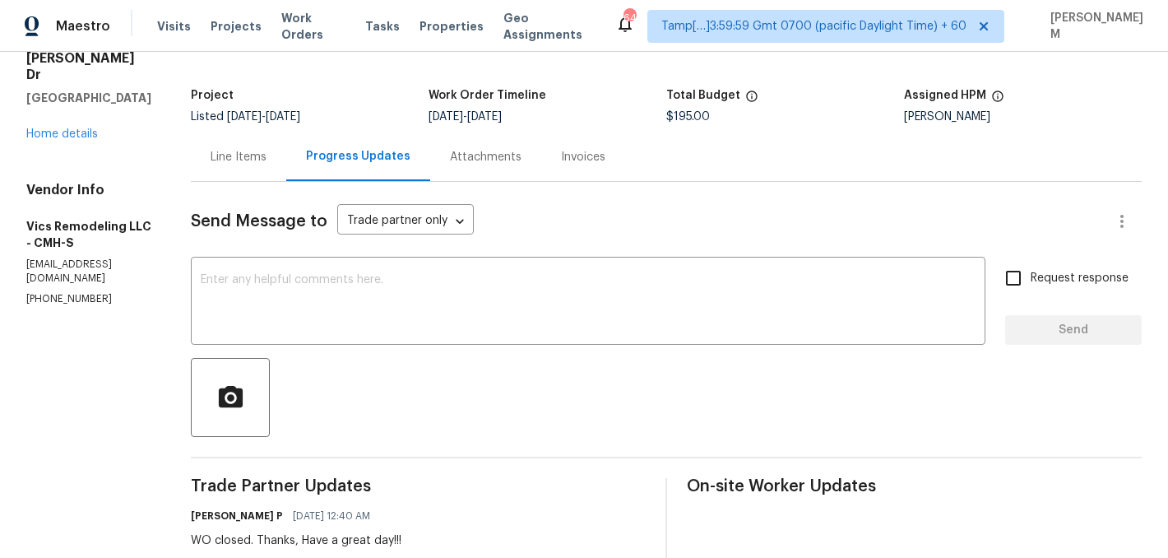
scroll to position [45, 0]
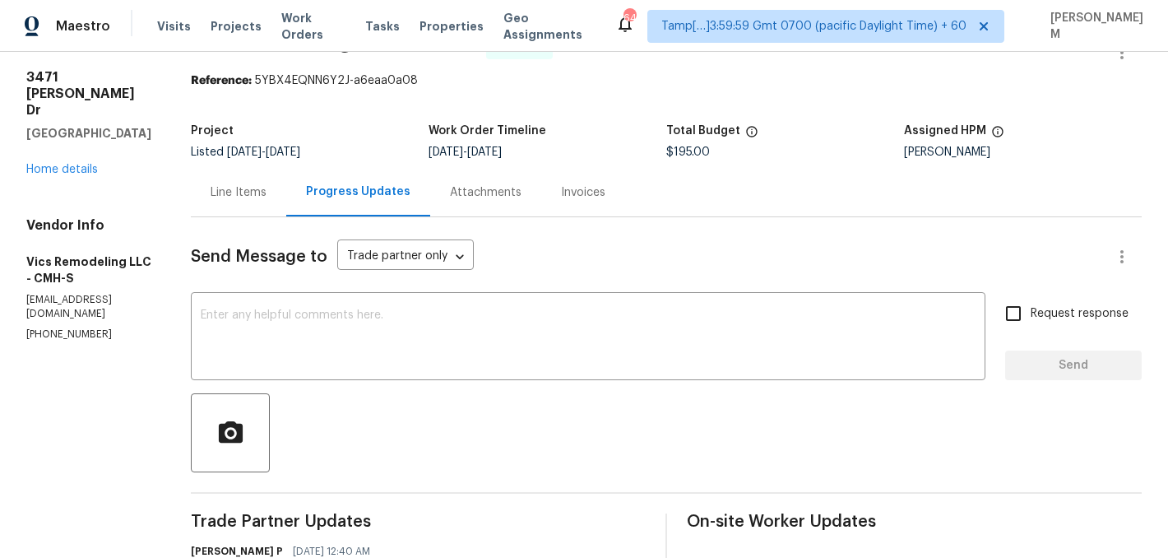
click at [563, 205] on div "Invoices" at bounding box center [583, 192] width 84 height 49
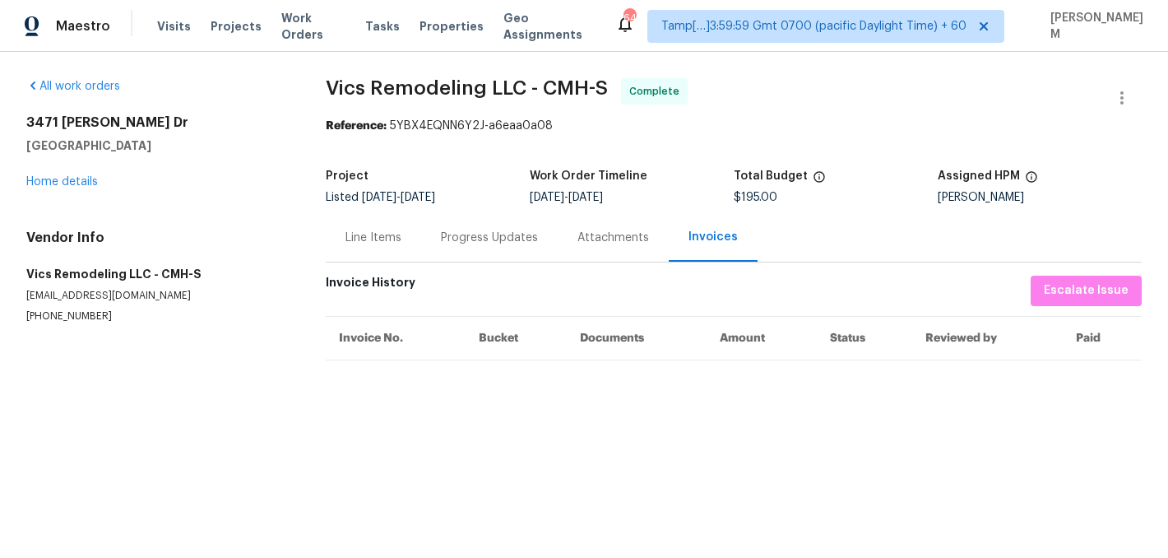
click at [386, 225] on div "Line Items" at bounding box center [373, 237] width 95 height 49
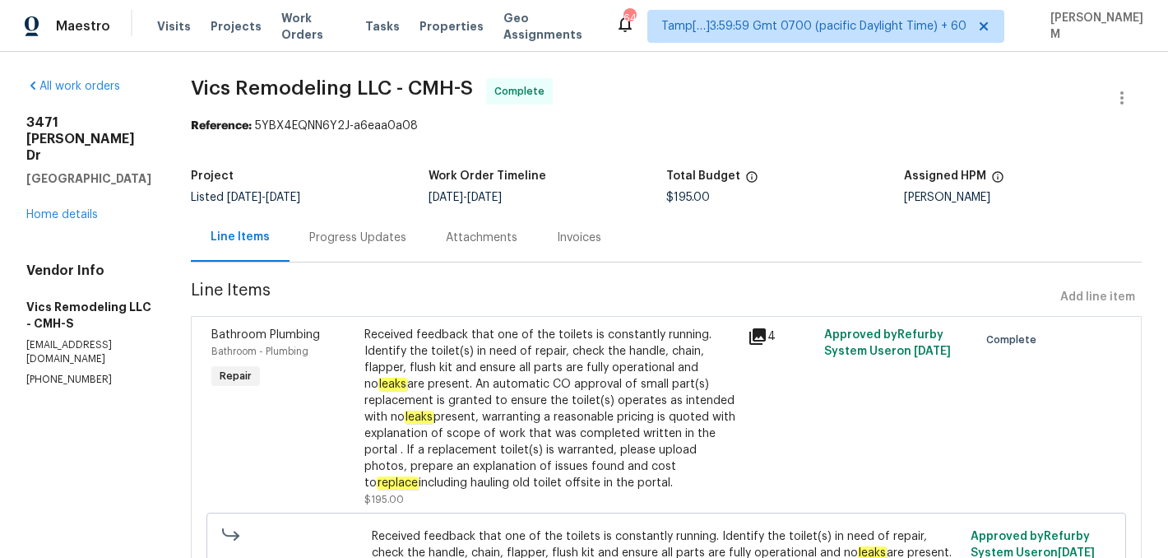
click at [625, 377] on div "Received feedback that one of the toilets is constantly running. Identify the t…" at bounding box center [551, 409] width 374 height 165
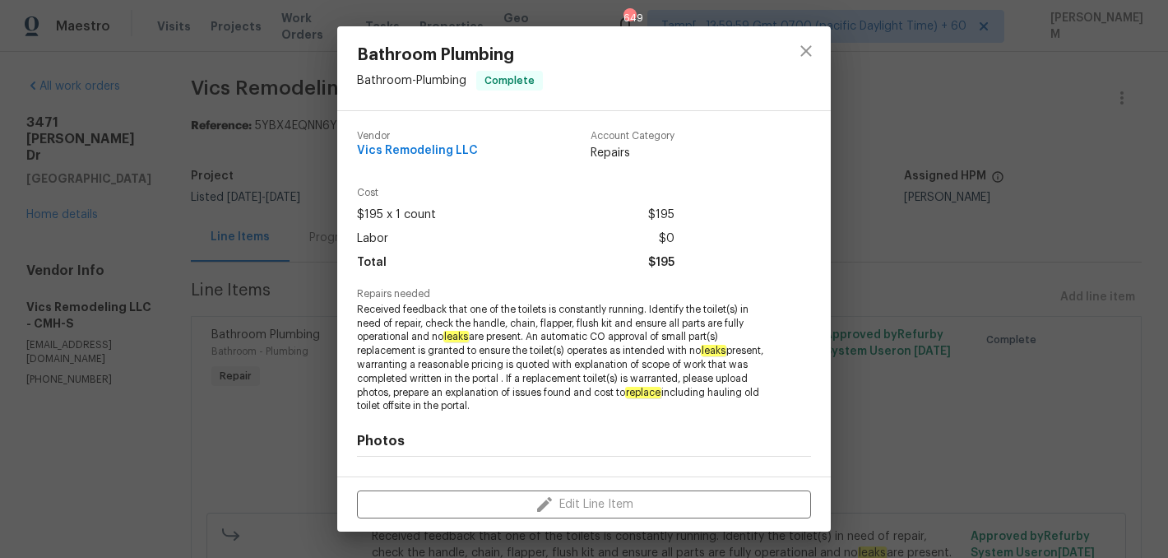
scroll to position [214, 0]
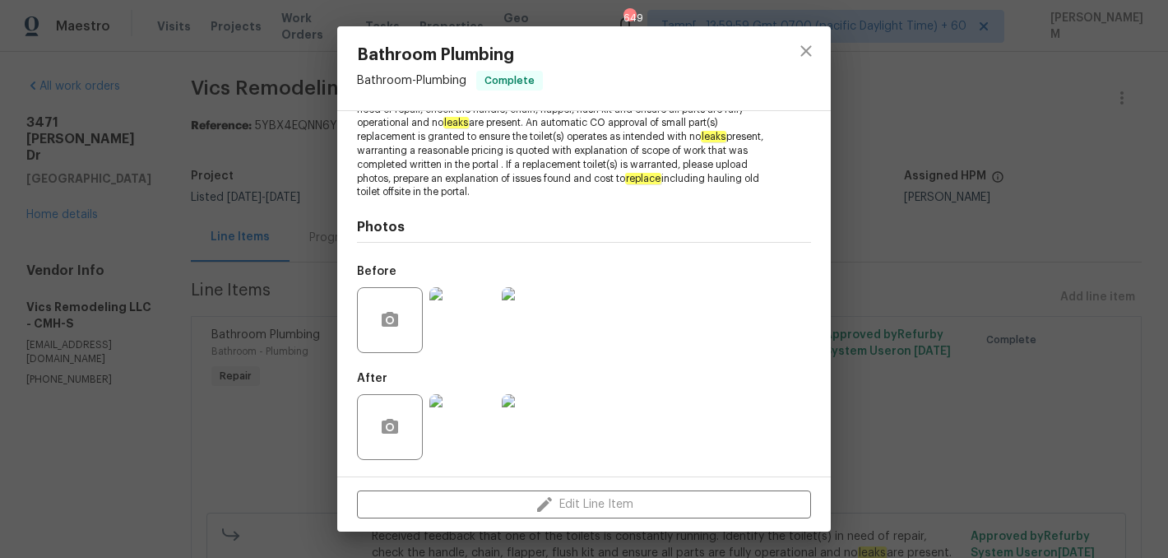
click at [481, 323] on img at bounding box center [463, 320] width 66 height 66
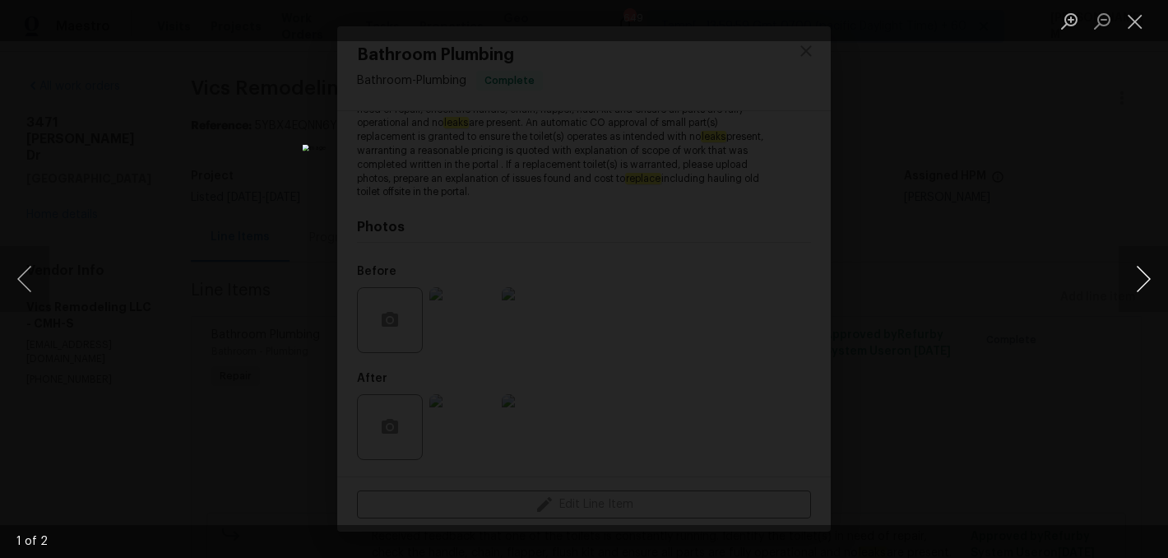
click at [1138, 274] on button "Next image" at bounding box center [1143, 279] width 49 height 66
click at [1146, 26] on button "Close lightbox" at bounding box center [1135, 21] width 33 height 29
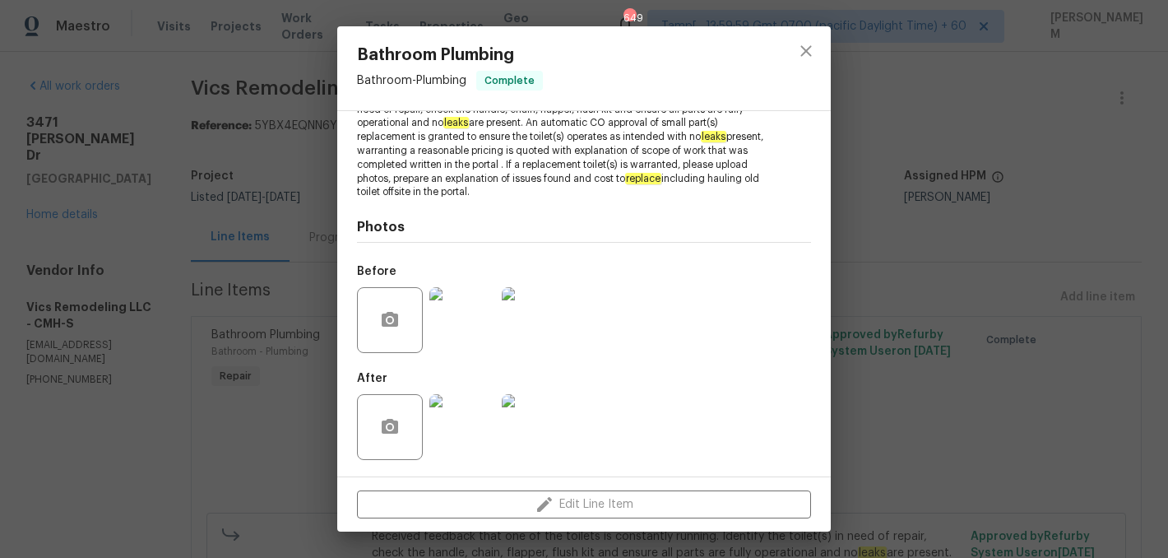
click at [459, 431] on img at bounding box center [463, 427] width 66 height 66
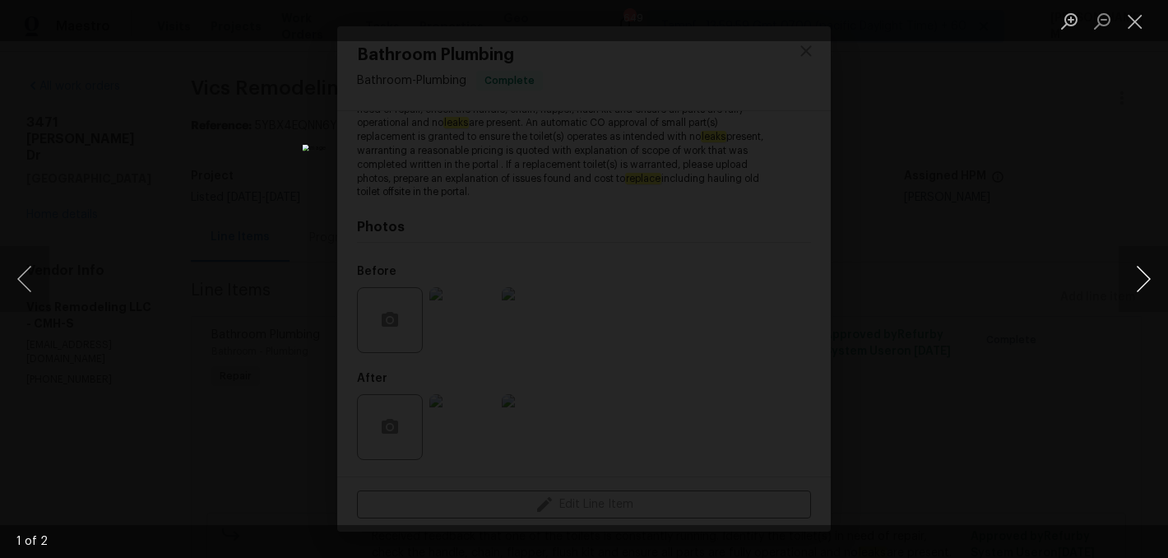
click at [1145, 281] on button "Next image" at bounding box center [1143, 279] width 49 height 66
click at [1135, 21] on button "Close lightbox" at bounding box center [1135, 21] width 33 height 29
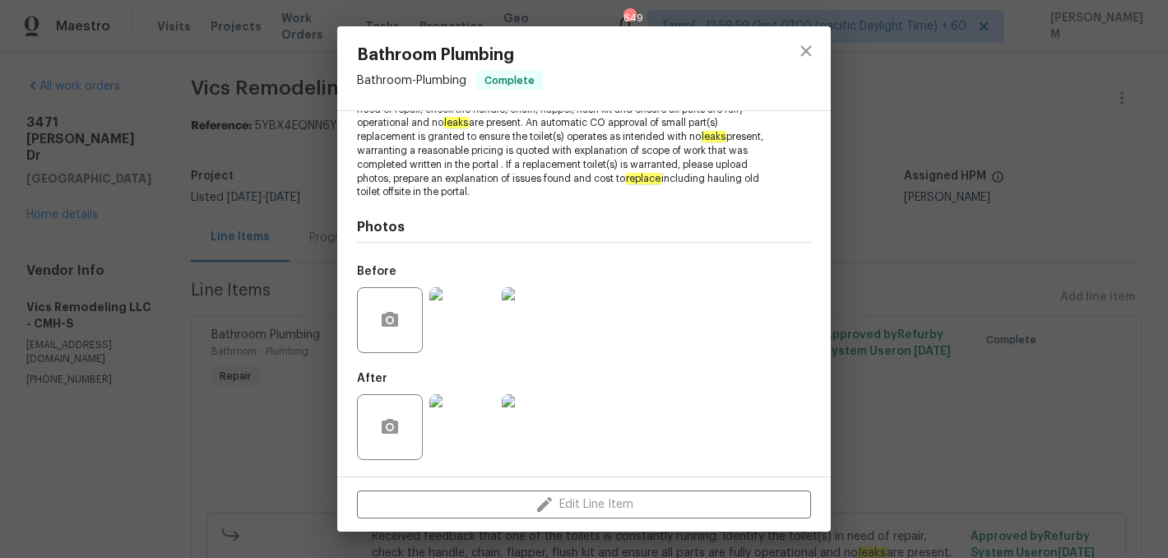
click at [169, 196] on div "Bathroom Plumbing Bathroom - Plumbing Complete Vendor Vics Remodeling LLC Accou…" at bounding box center [584, 279] width 1168 height 558
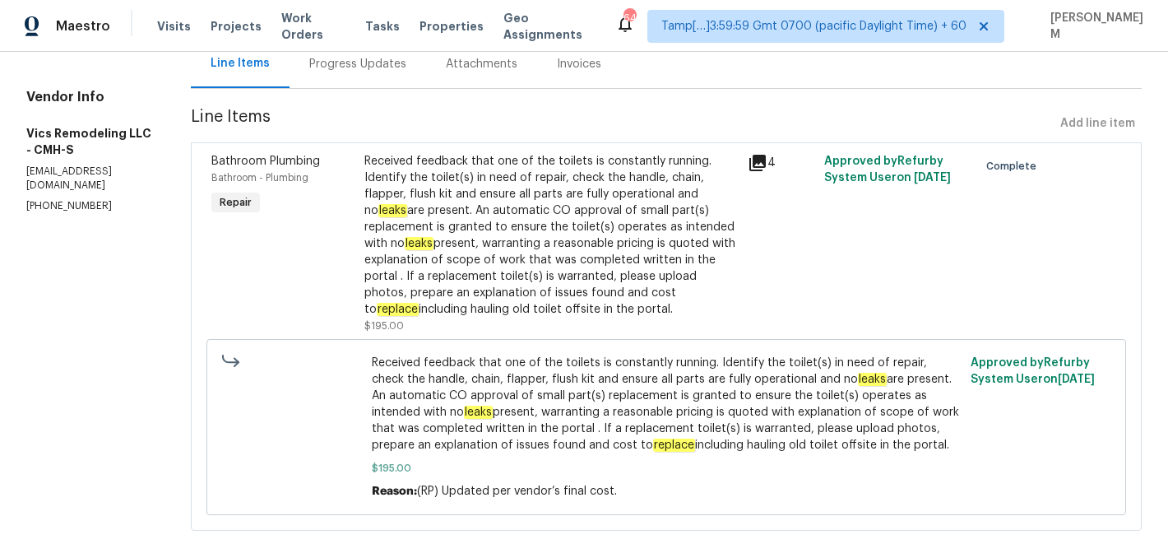
scroll to position [0, 0]
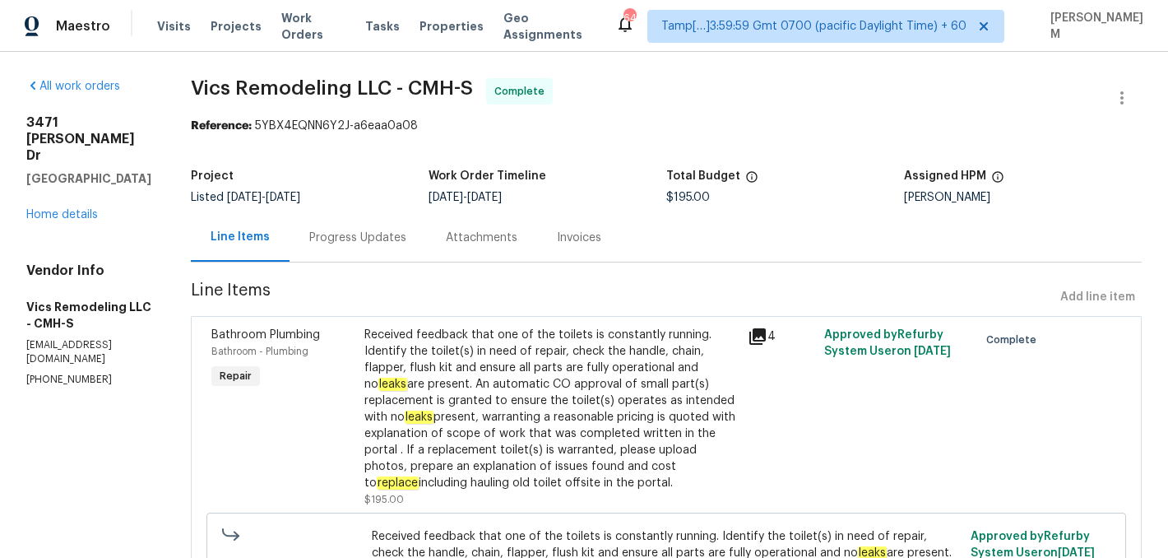
drag, startPoint x: 78, startPoint y: 168, endPoint x: 20, endPoint y: 127, distance: 71.5
click at [20, 127] on div "All work orders 3471 Marlin Dr Columbus, OH 43232 Home details Vendor Info Vics…" at bounding box center [584, 401] width 1168 height 699
copy div "[STREET_ADDRESS][PERSON_NAME][PERSON_NAME]"
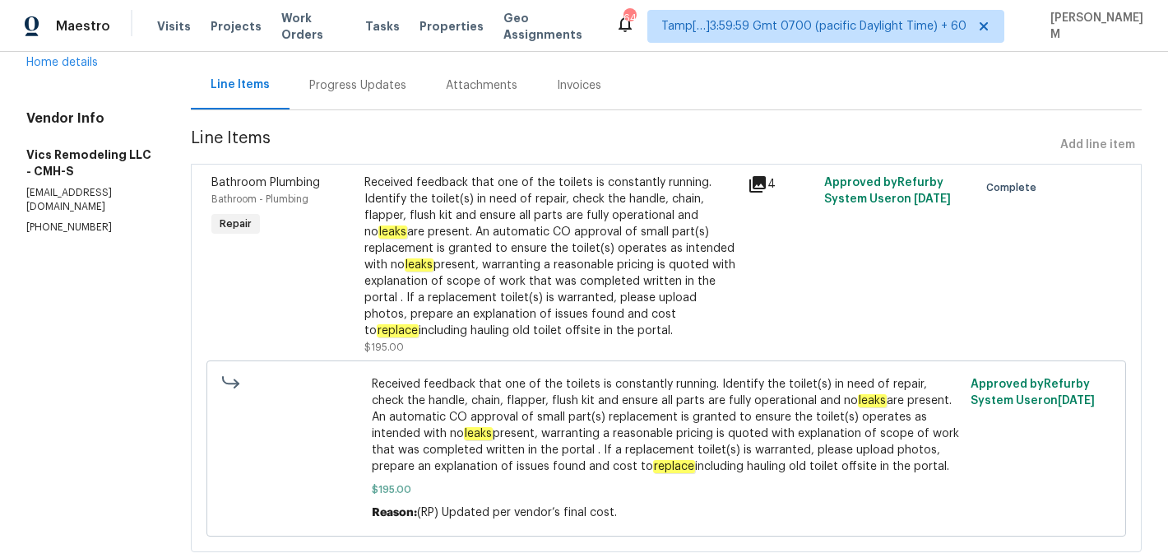
scroll to position [151, 0]
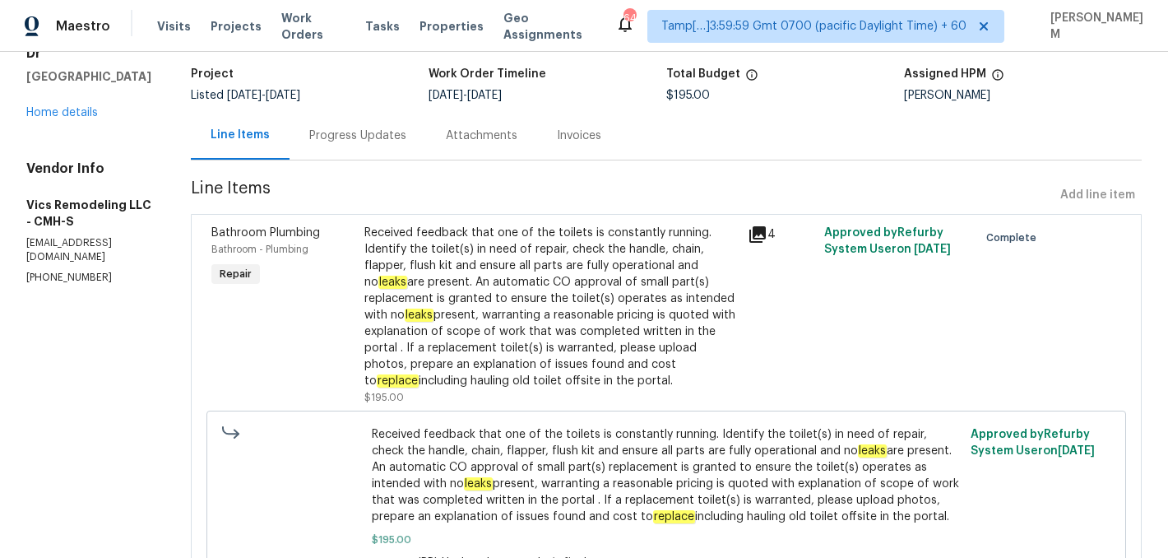
click at [369, 134] on div "Progress Updates" at bounding box center [357, 136] width 97 height 16
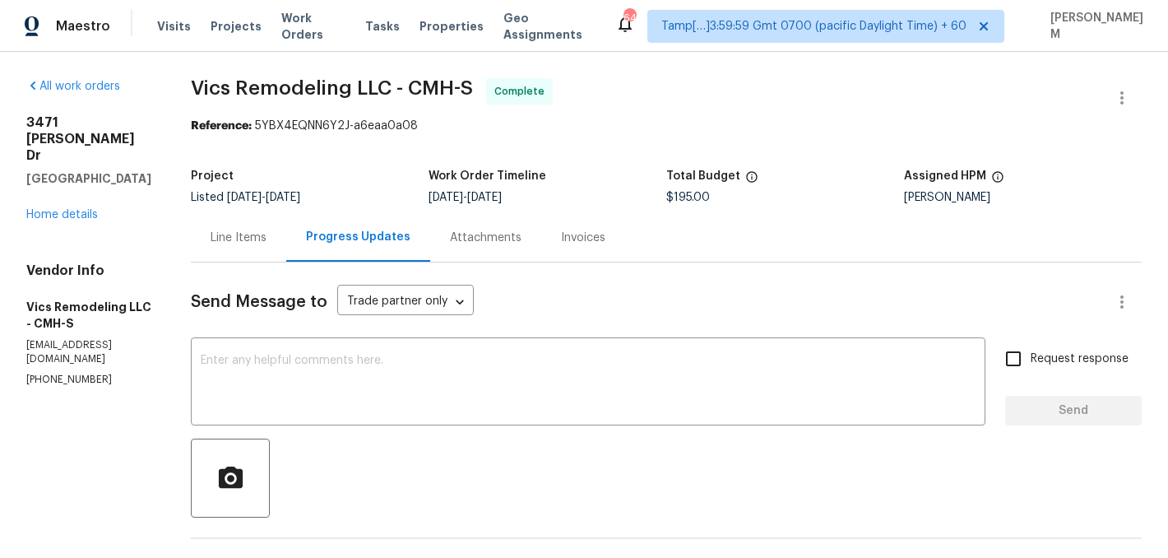
click at [466, 225] on div "Attachments" at bounding box center [485, 237] width 111 height 49
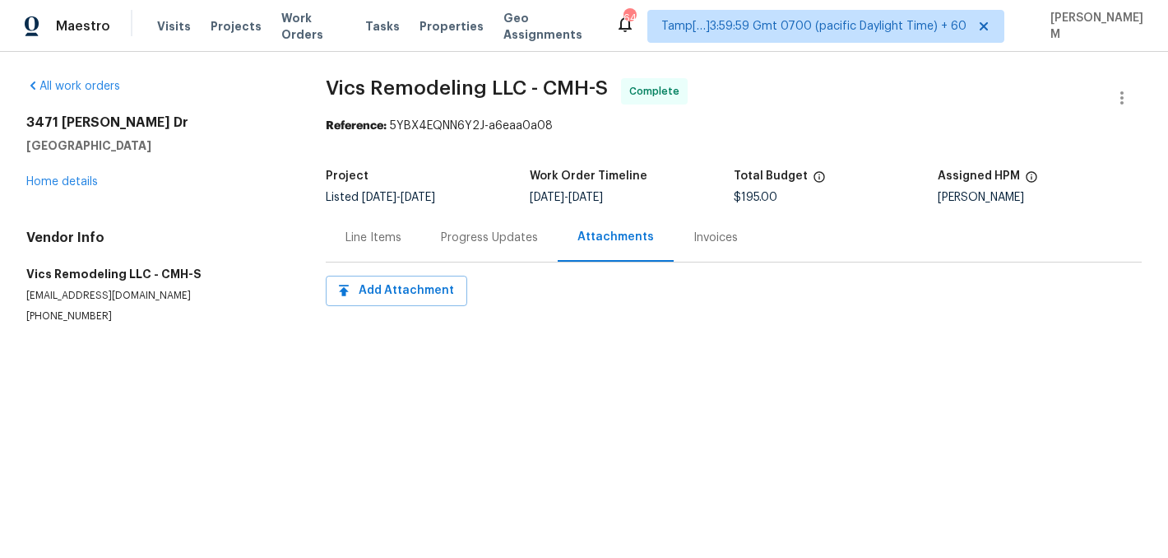
click at [683, 237] on div "Invoices" at bounding box center [716, 237] width 84 height 49
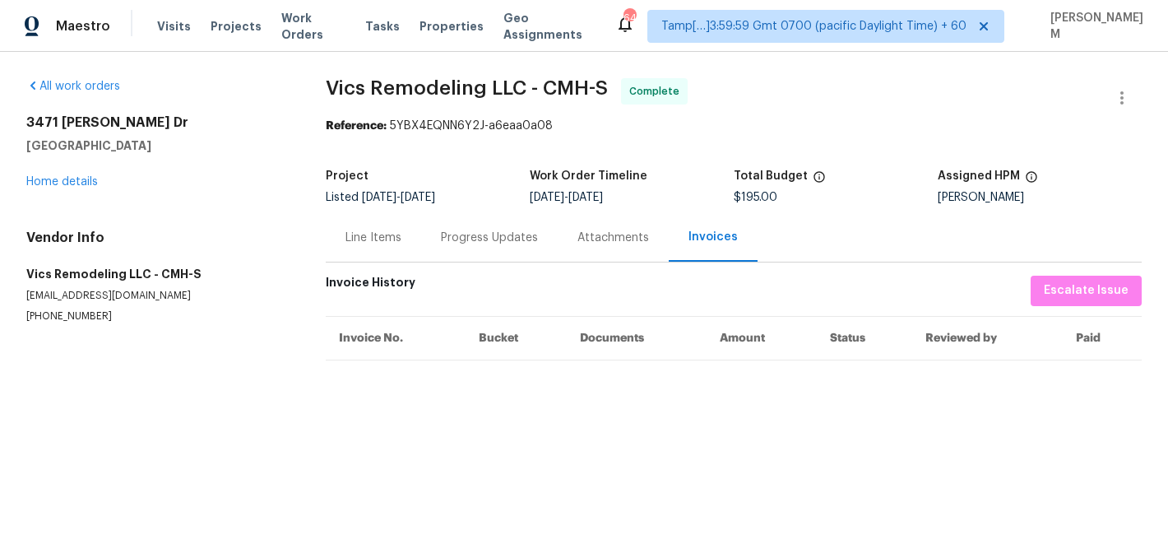
click at [471, 225] on div "Progress Updates" at bounding box center [489, 237] width 137 height 49
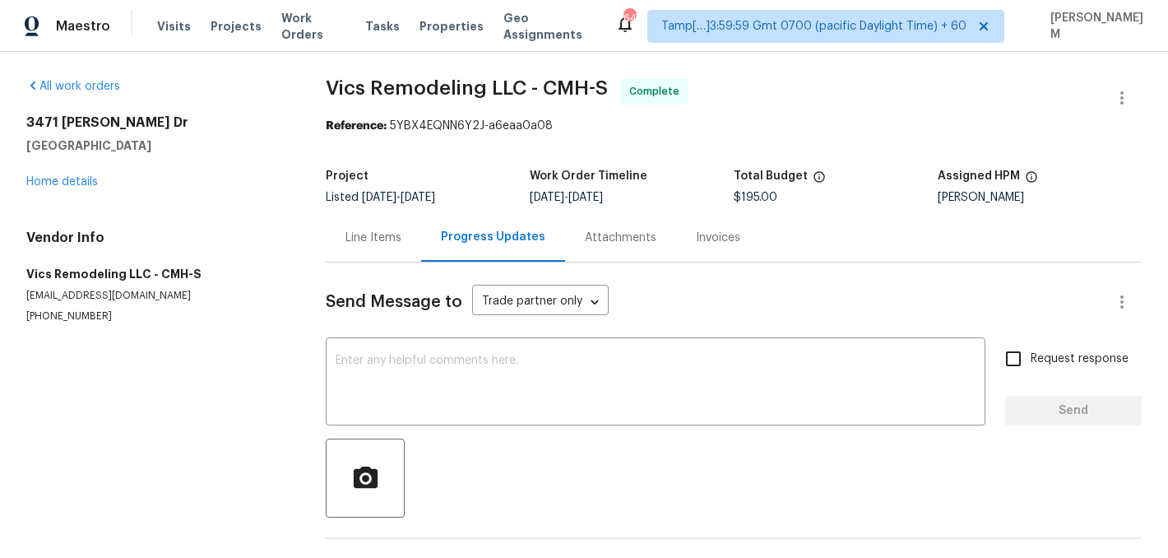
click at [348, 231] on div "Line Items" at bounding box center [374, 238] width 56 height 16
